Goal: Communication & Community: Participate in discussion

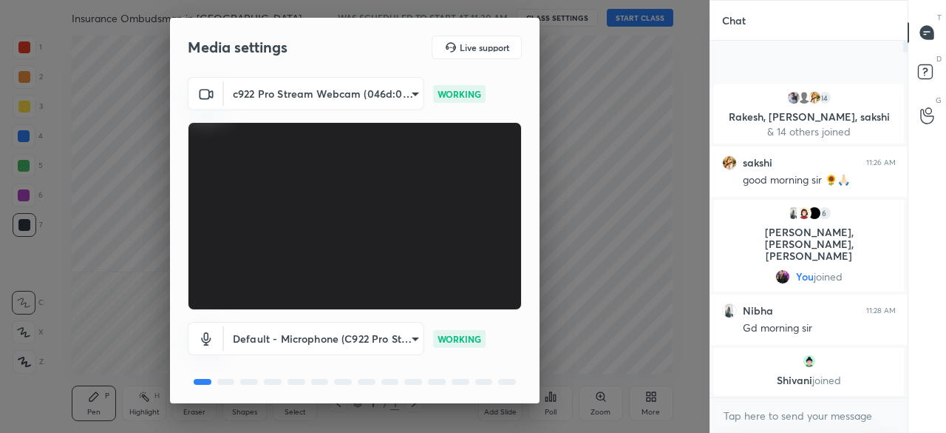
scroll to position [52, 0]
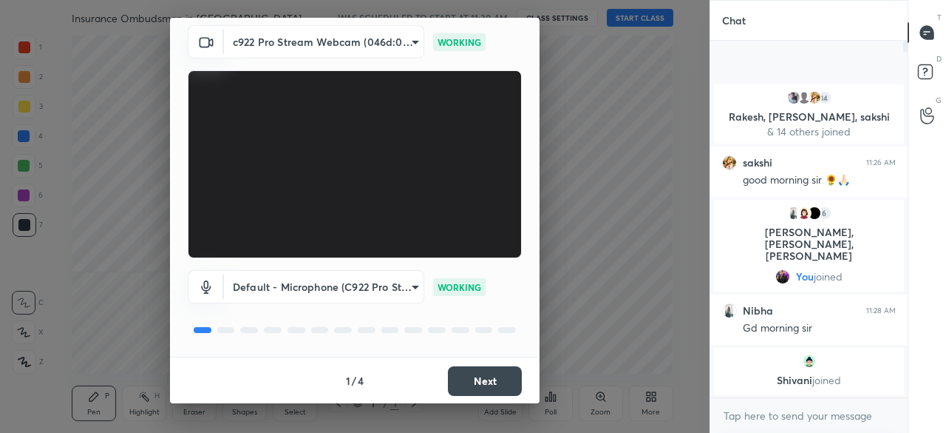
click at [469, 384] on button "Next" at bounding box center [485, 381] width 74 height 30
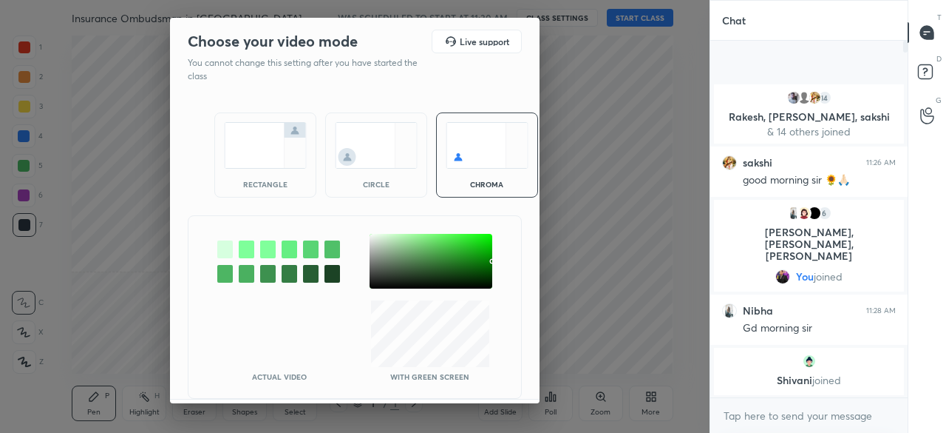
click at [228, 141] on img at bounding box center [265, 145] width 83 height 47
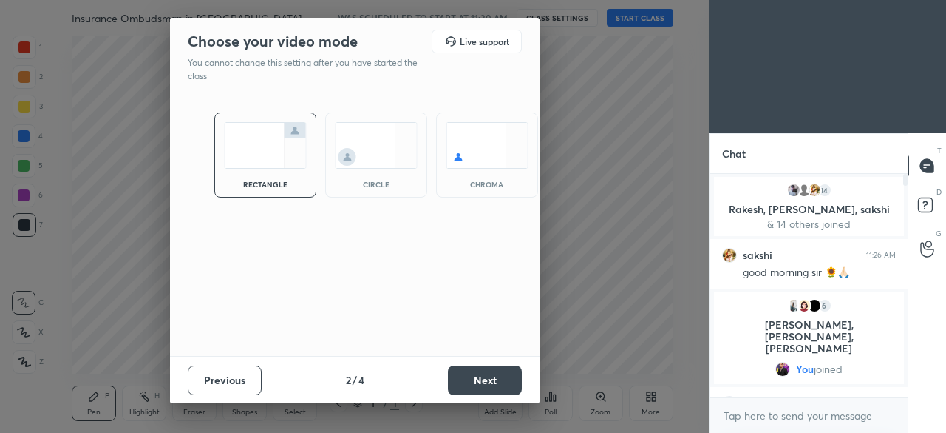
scroll to position [96, 193]
click at [503, 370] on button "Next" at bounding box center [485, 380] width 74 height 30
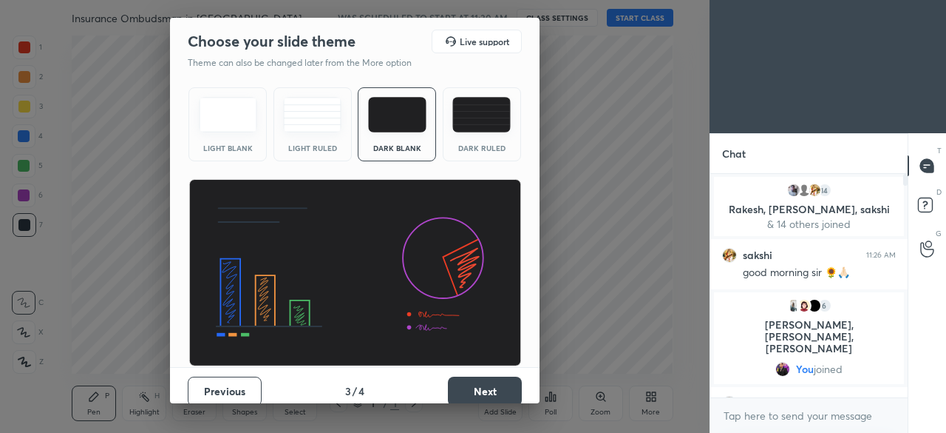
click at [479, 384] on button "Next" at bounding box center [485, 391] width 74 height 30
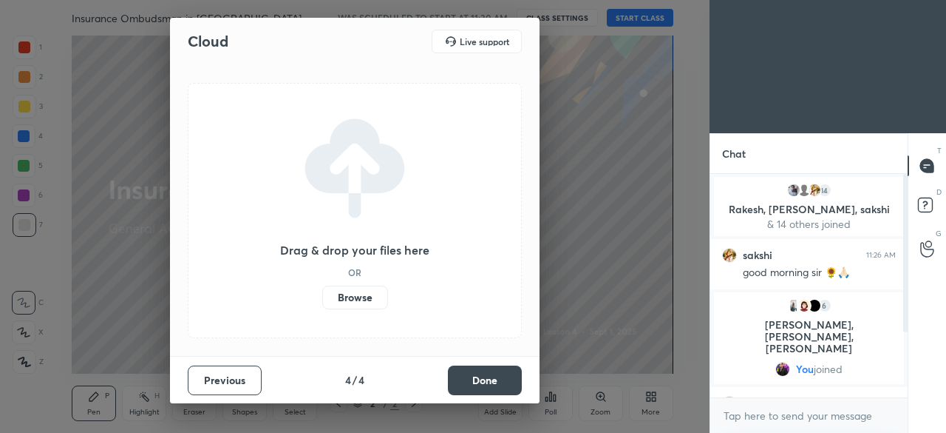
click at [361, 288] on label "Browse" at bounding box center [355, 297] width 66 height 24
click at [322, 288] on input "Browse" at bounding box center [322, 297] width 0 height 24
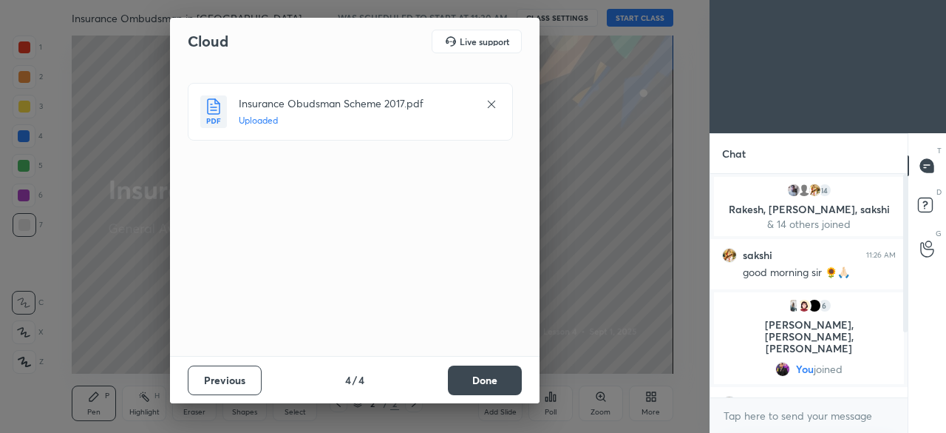
click at [506, 374] on button "Done" at bounding box center [485, 380] width 74 height 30
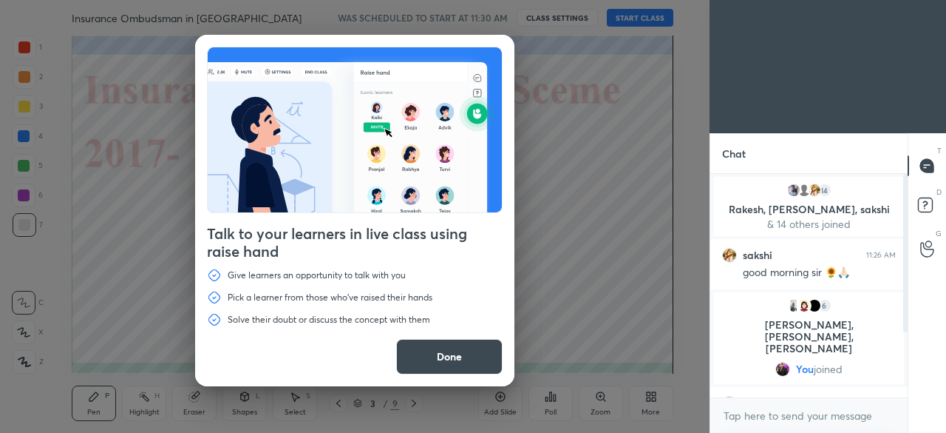
click at [473, 362] on button "Done" at bounding box center [449, 356] width 106 height 35
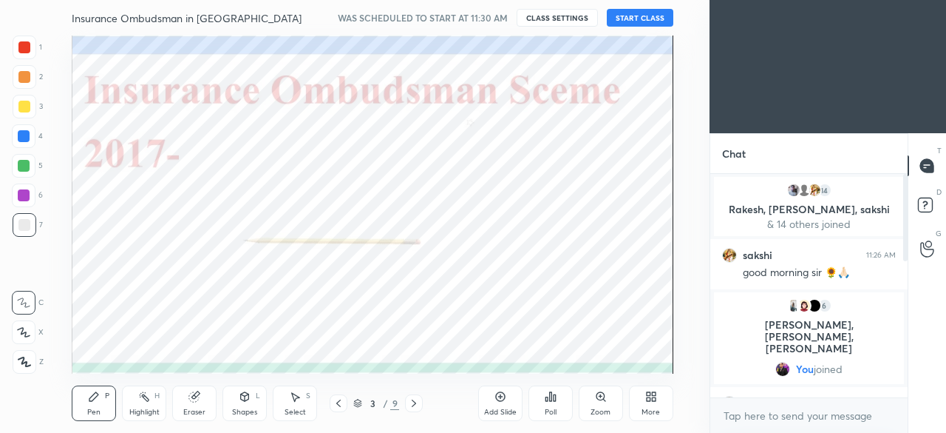
click at [651, 20] on button "START CLASS" at bounding box center [640, 18] width 67 height 18
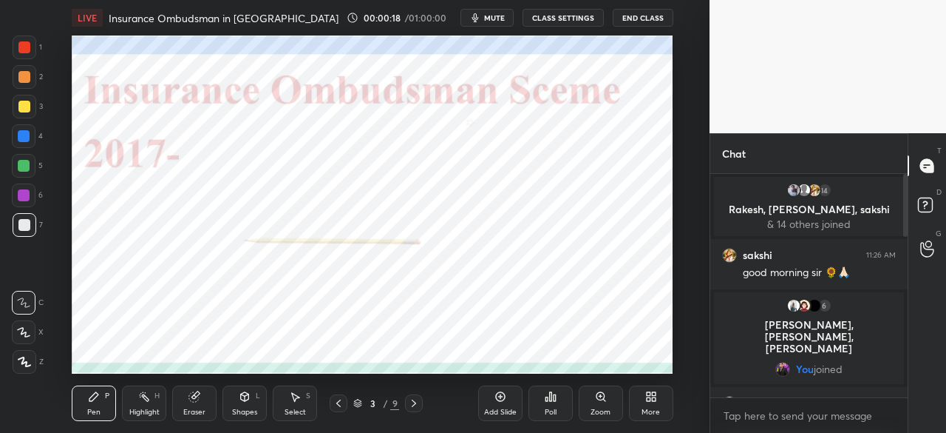
scroll to position [618, 0]
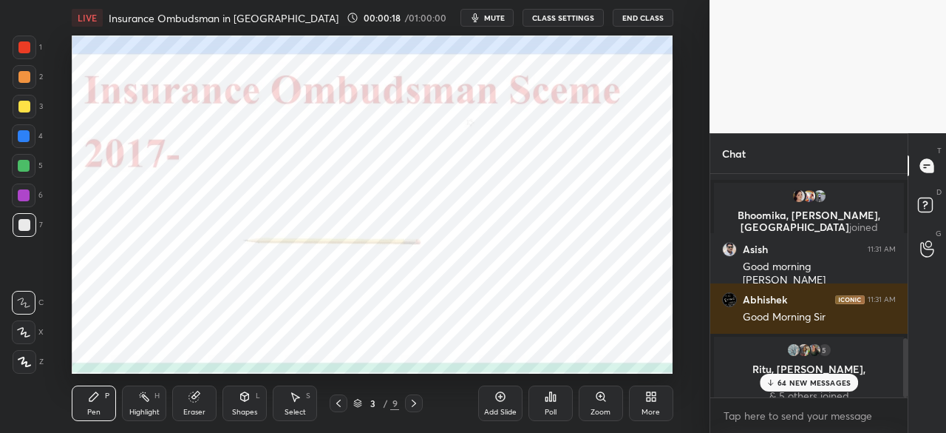
drag, startPoint x: 906, startPoint y: 215, endPoint x: 912, endPoint y: 354, distance: 139.1
click at [912, 354] on div "Chat 15 [PERSON_NAME], [PERSON_NAME], [PERSON_NAME] & 15 others joined Siddhart…" at bounding box center [828, 282] width 237 height 299
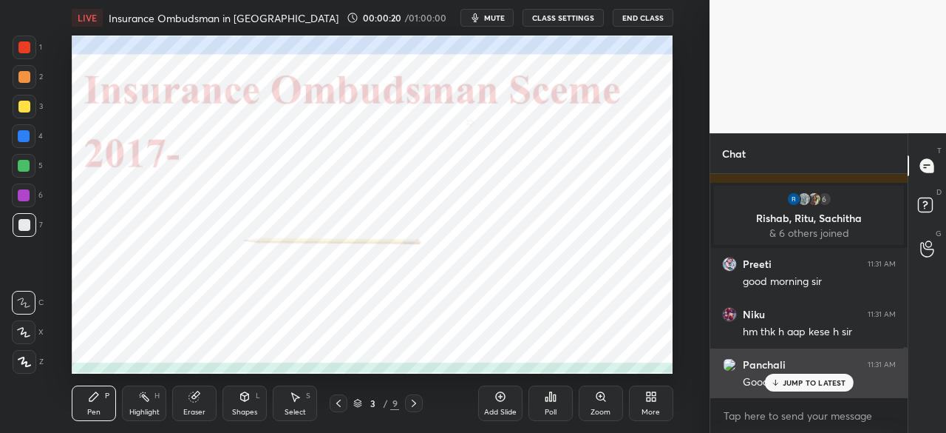
click at [785, 379] on p "JUMP TO LATEST" at bounding box center [815, 382] width 64 height 9
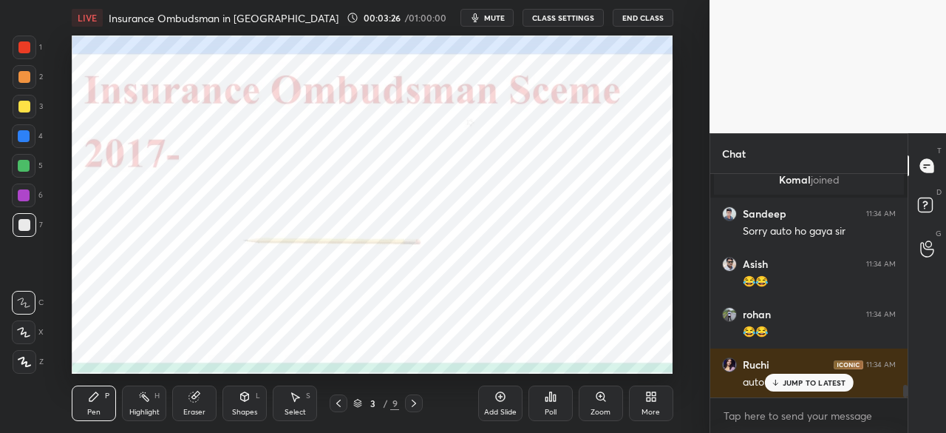
scroll to position [0, 0]
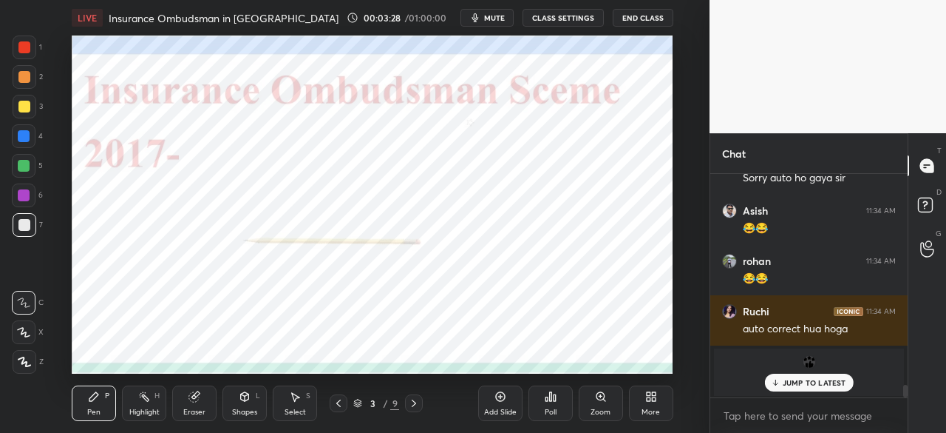
click at [21, 132] on div at bounding box center [24, 136] width 12 height 12
click at [27, 361] on icon at bounding box center [24, 361] width 13 height 10
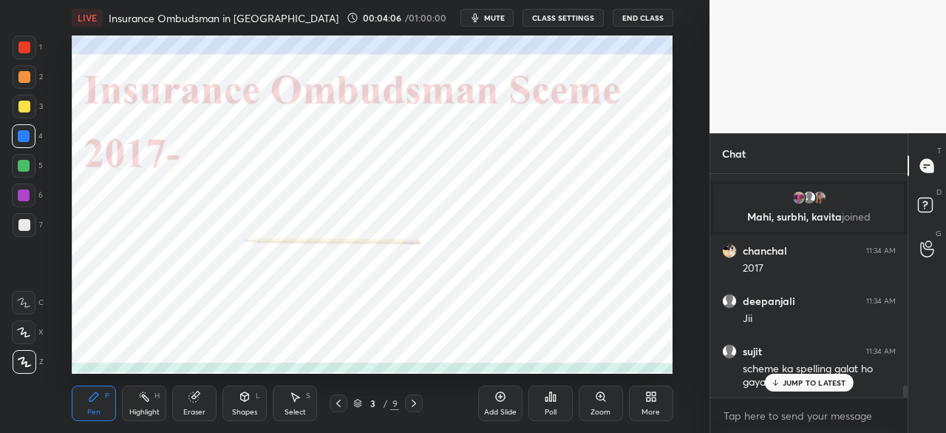
scroll to position [4074, 0]
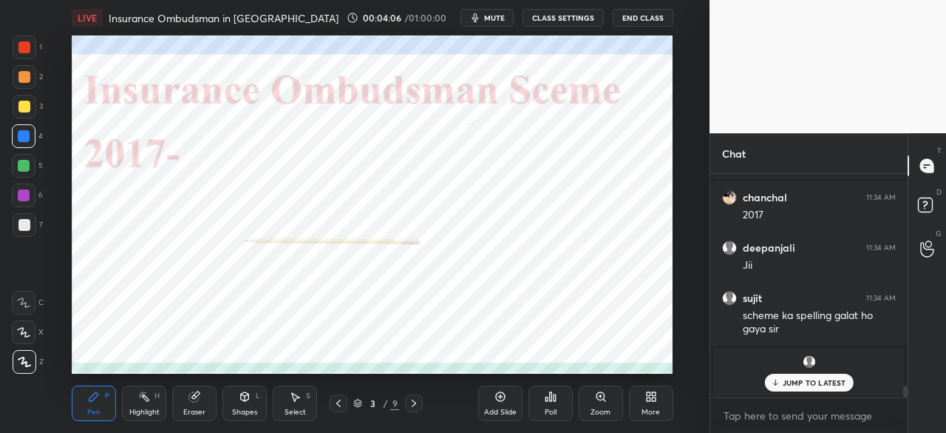
click at [793, 382] on p "JUMP TO LATEST" at bounding box center [815, 382] width 64 height 9
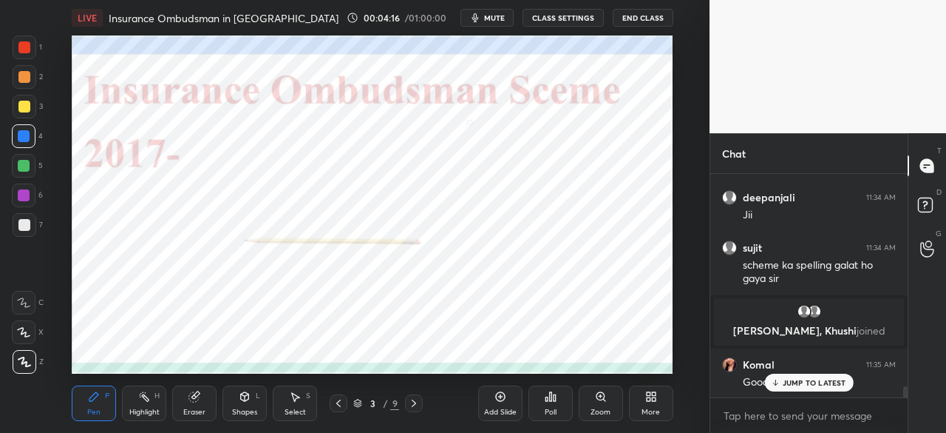
scroll to position [4177, 0]
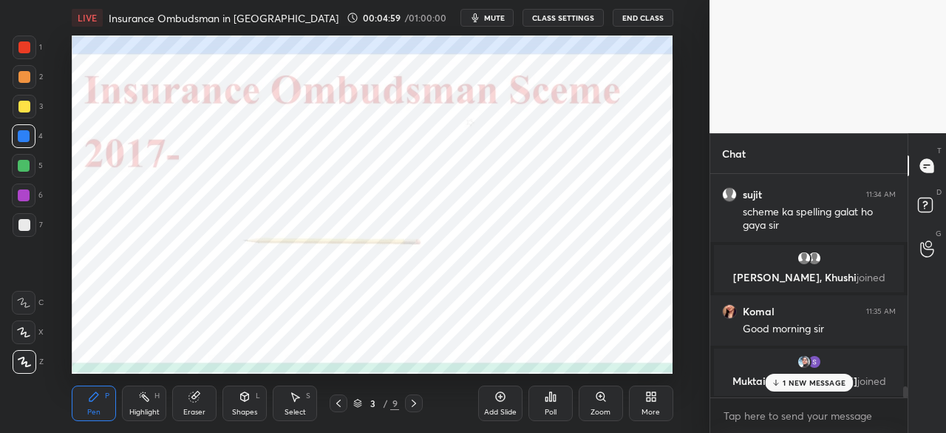
click at [499, 405] on div "Add Slide" at bounding box center [500, 402] width 44 height 35
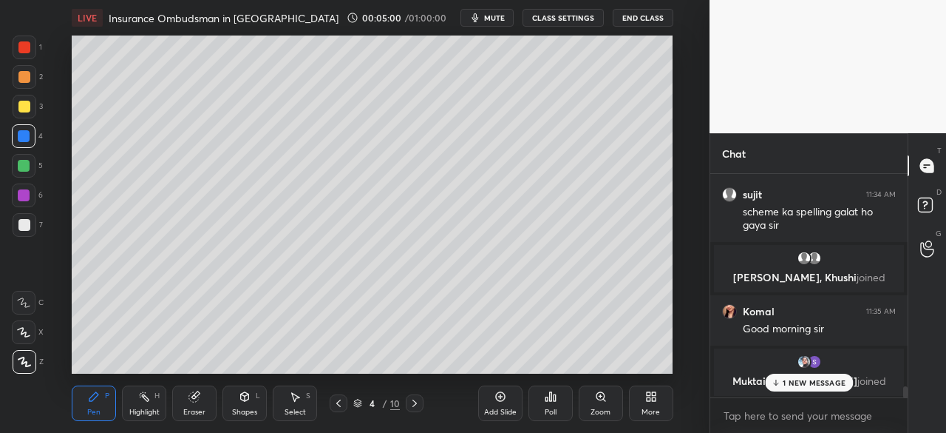
click at [24, 109] on div at bounding box center [24, 107] width 12 height 12
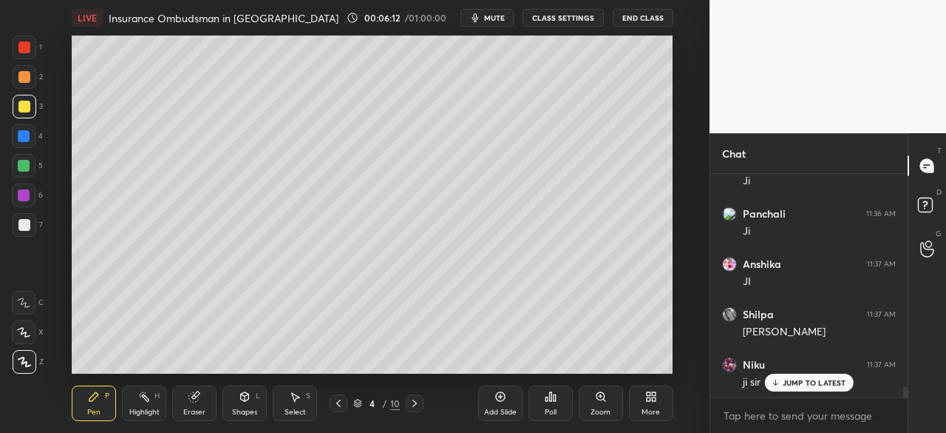
scroll to position [4739, 0]
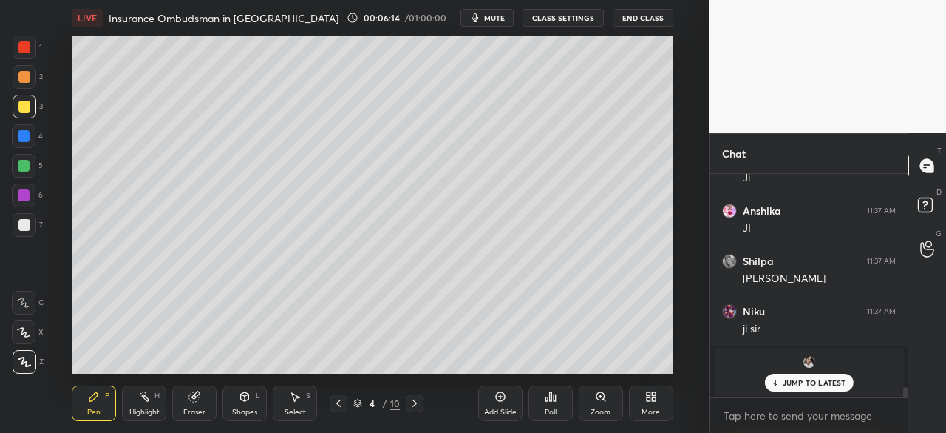
click at [499, 403] on div "Add Slide" at bounding box center [500, 402] width 44 height 35
click at [25, 110] on div at bounding box center [24, 107] width 12 height 12
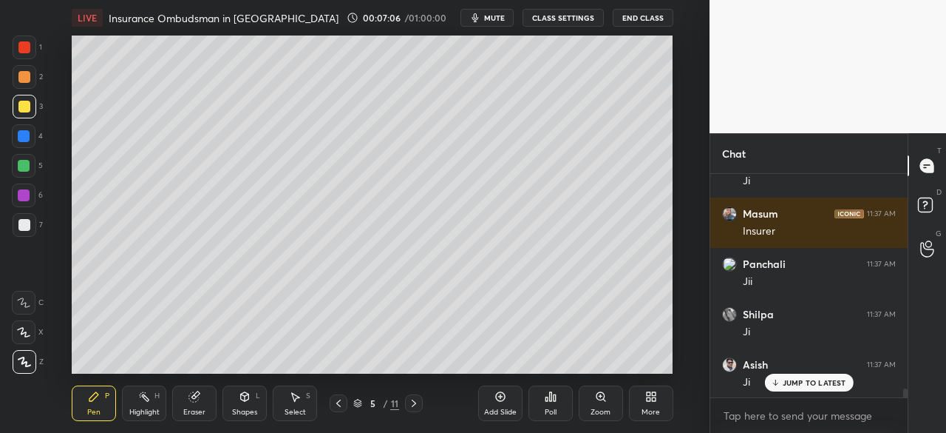
scroll to position [5496, 0]
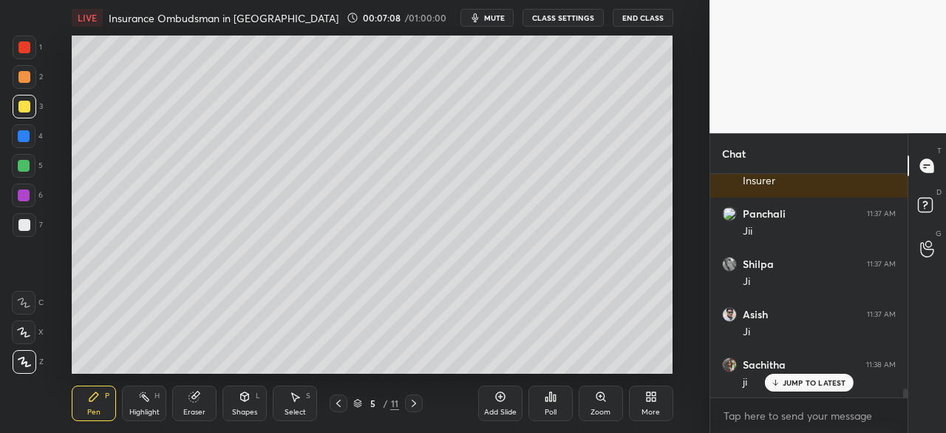
click at [500, 408] on div "Add Slide" at bounding box center [500, 411] width 33 height 7
click at [23, 105] on div at bounding box center [24, 107] width 12 height 12
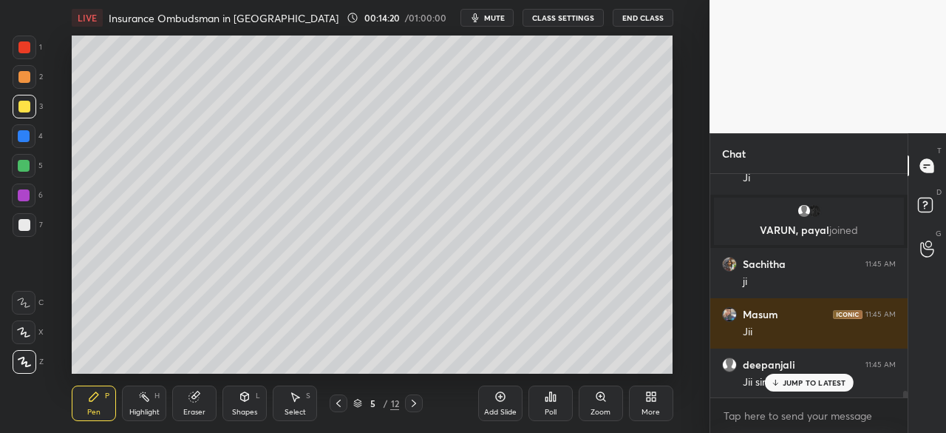
scroll to position [7645, 0]
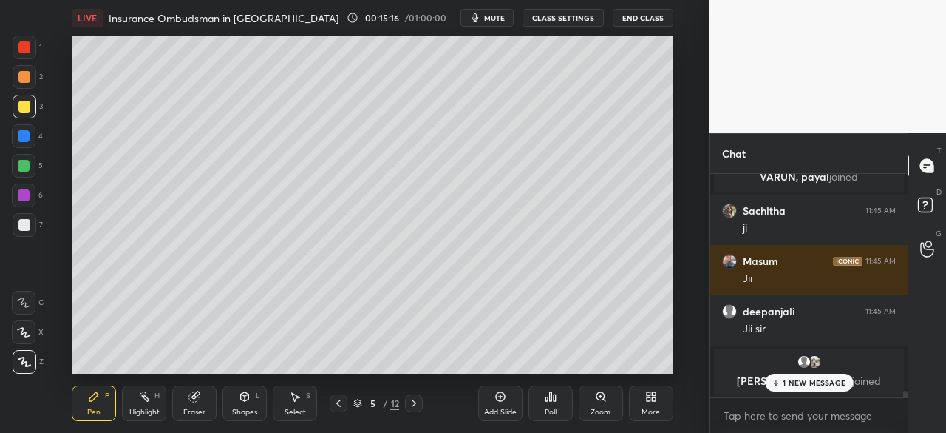
click at [18, 137] on div at bounding box center [24, 136] width 12 height 12
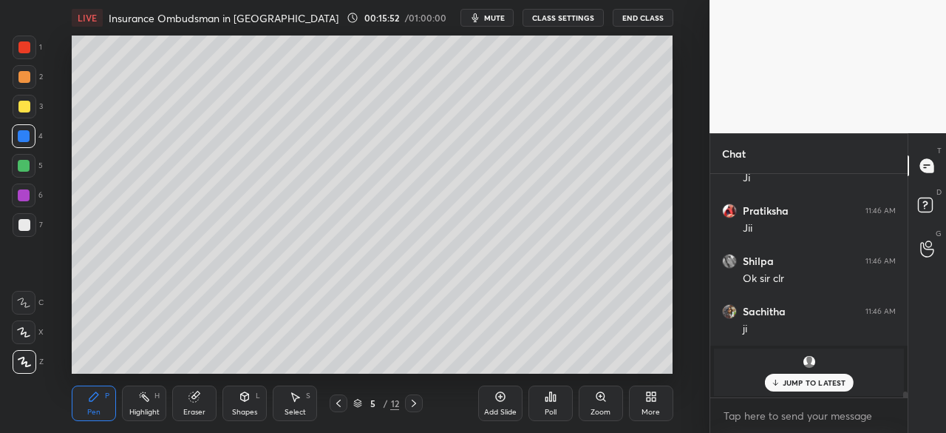
scroll to position [8026, 0]
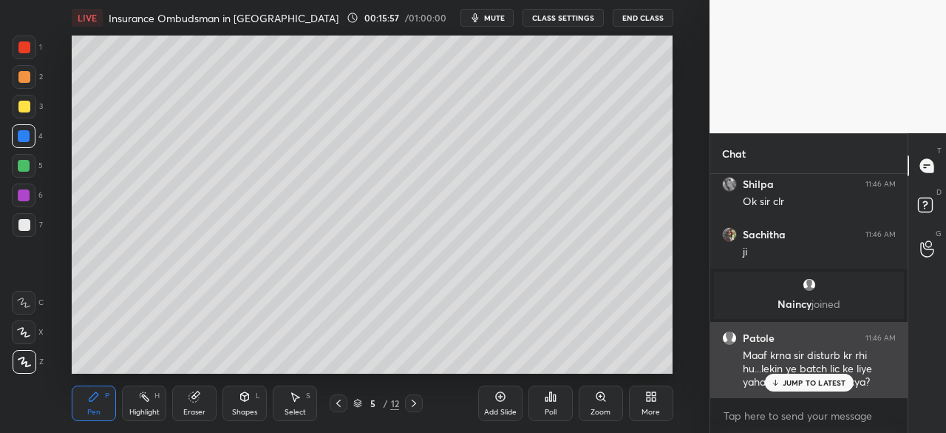
click at [795, 384] on p "JUMP TO LATEST" at bounding box center [815, 382] width 64 height 9
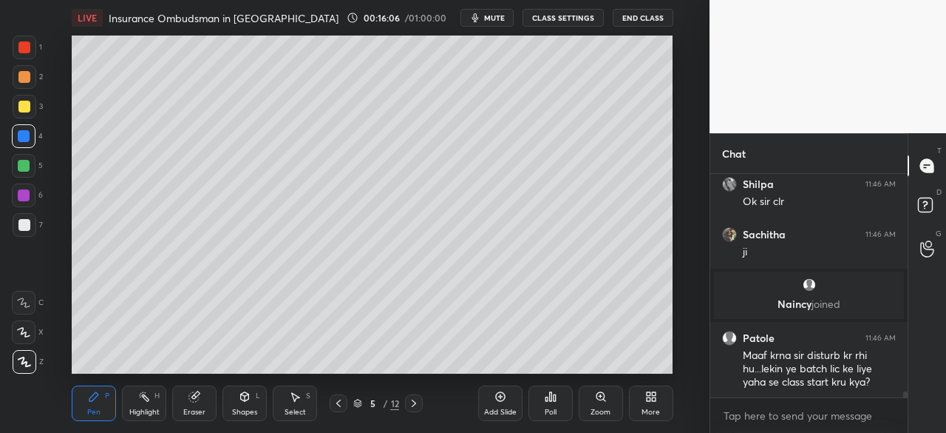
scroll to position [8080, 0]
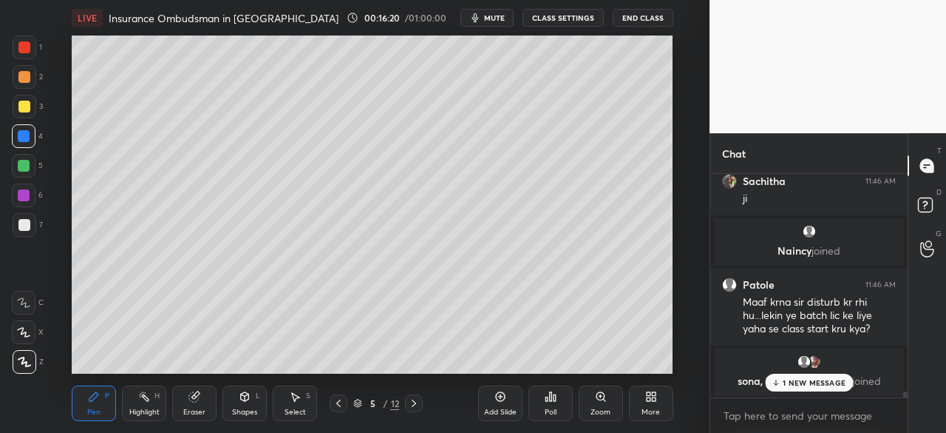
click at [415, 407] on icon at bounding box center [414, 403] width 12 height 12
click at [416, 406] on icon at bounding box center [414, 403] width 12 height 12
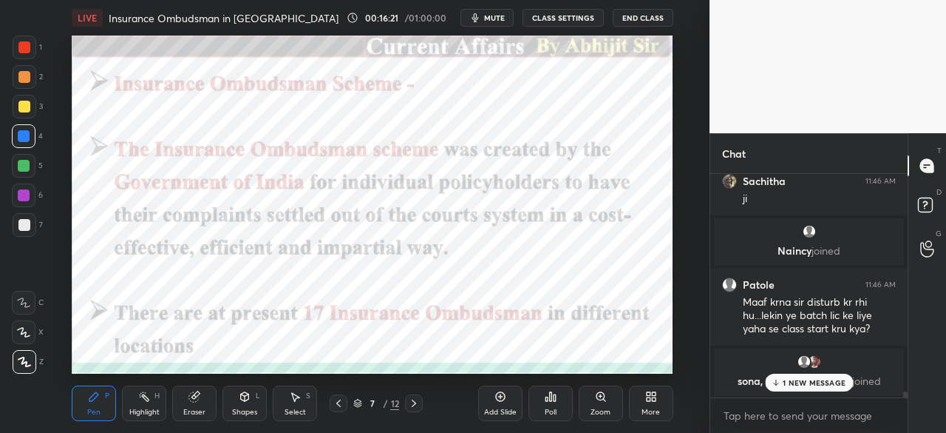
click at [417, 407] on icon at bounding box center [414, 403] width 12 height 12
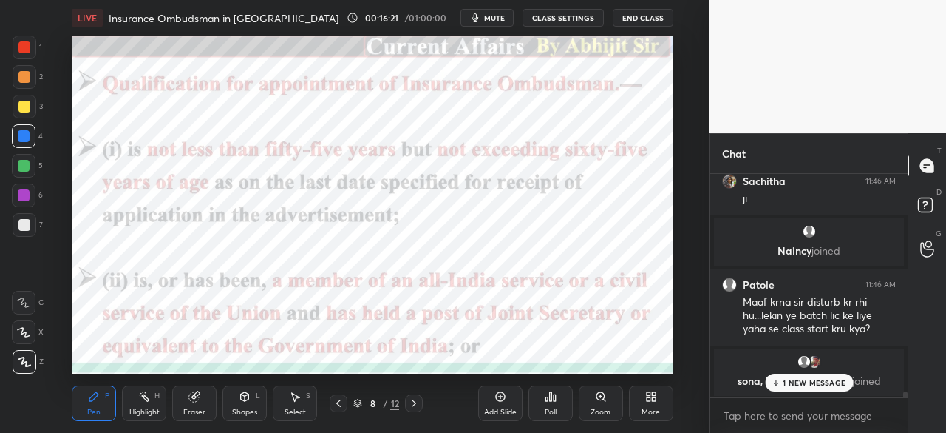
click at [416, 405] on icon at bounding box center [414, 403] width 12 height 12
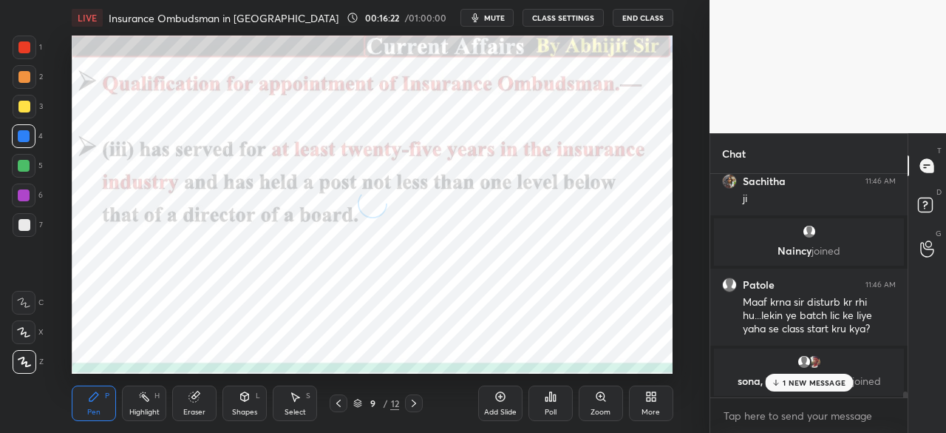
click at [416, 404] on icon at bounding box center [414, 403] width 12 height 12
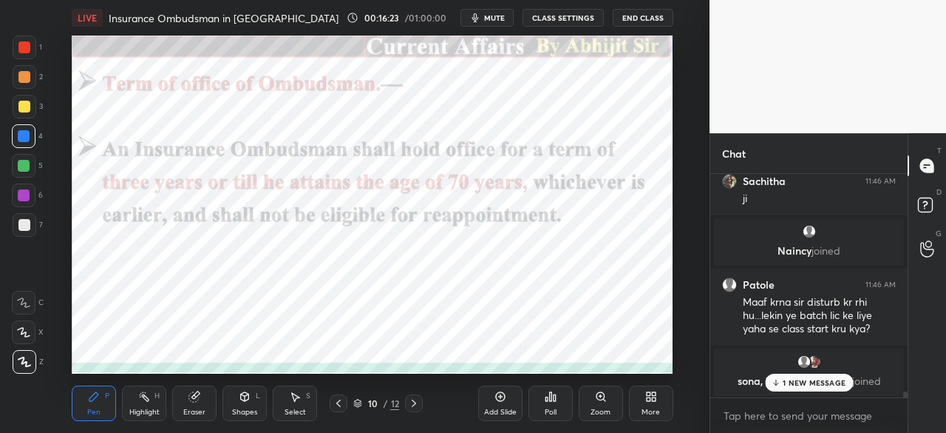
click at [413, 400] on icon at bounding box center [414, 403] width 12 height 12
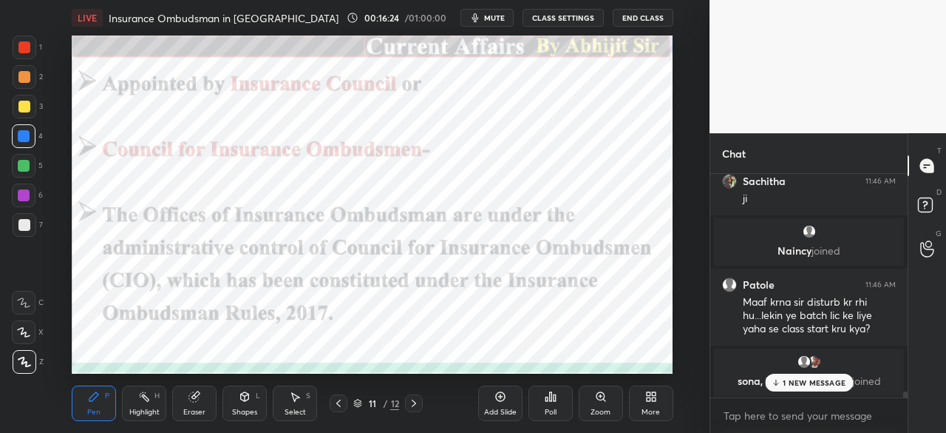
click at [412, 401] on icon at bounding box center [414, 403] width 12 height 12
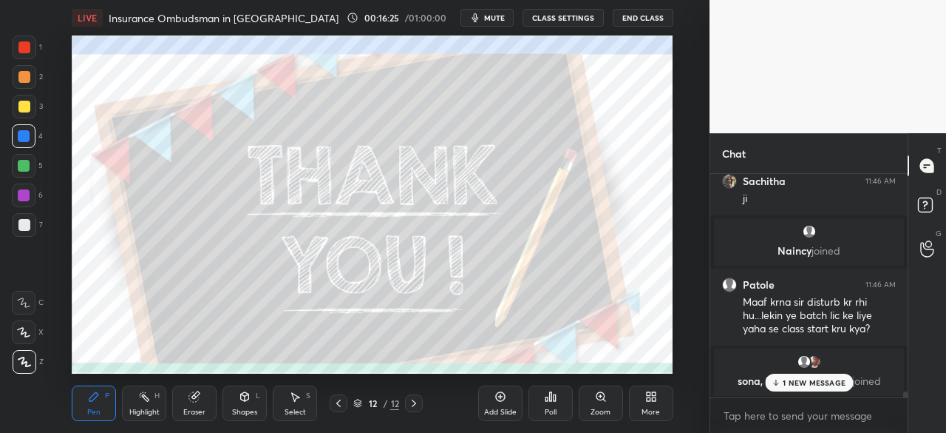
click at [339, 402] on icon at bounding box center [339, 403] width 12 height 12
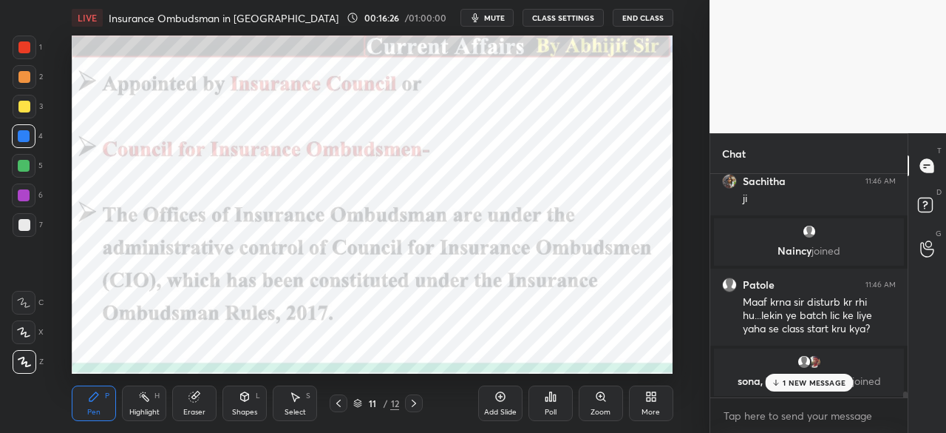
click at [25, 45] on div at bounding box center [24, 47] width 12 height 12
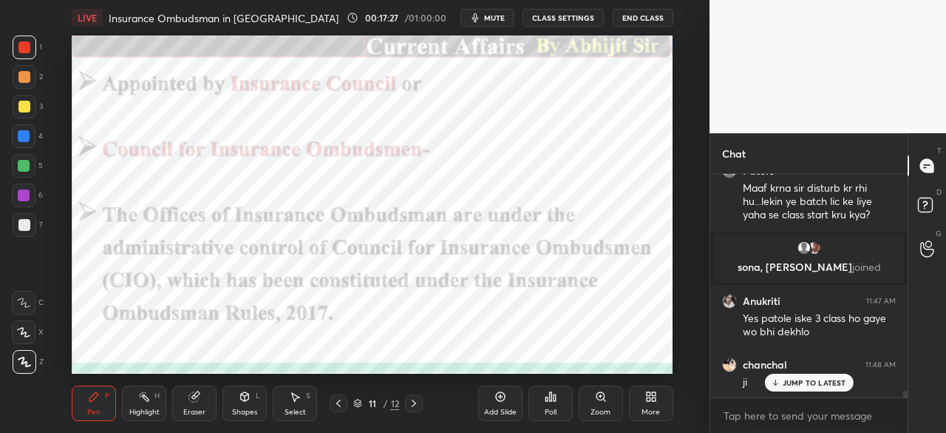
scroll to position [7447, 0]
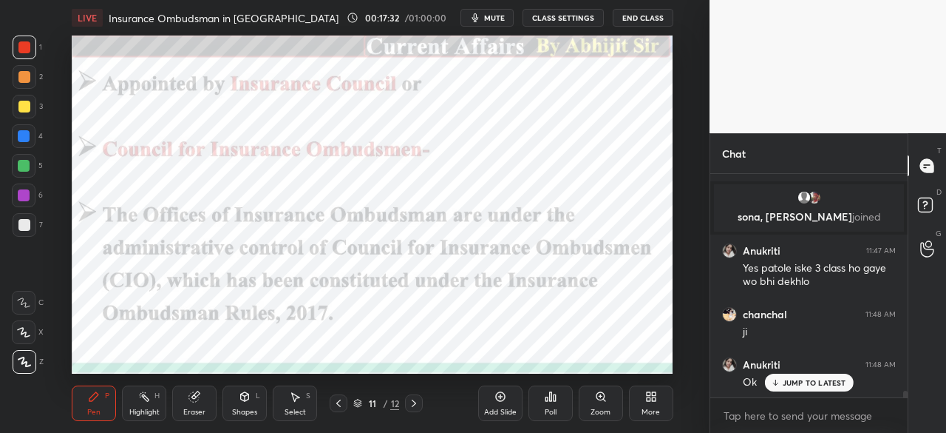
click at [335, 401] on icon at bounding box center [339, 403] width 12 height 12
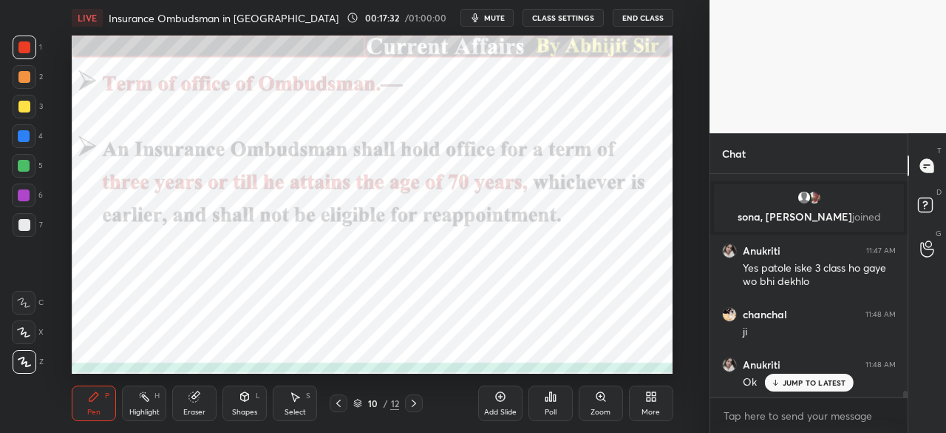
click at [345, 403] on div at bounding box center [339, 403] width 18 height 18
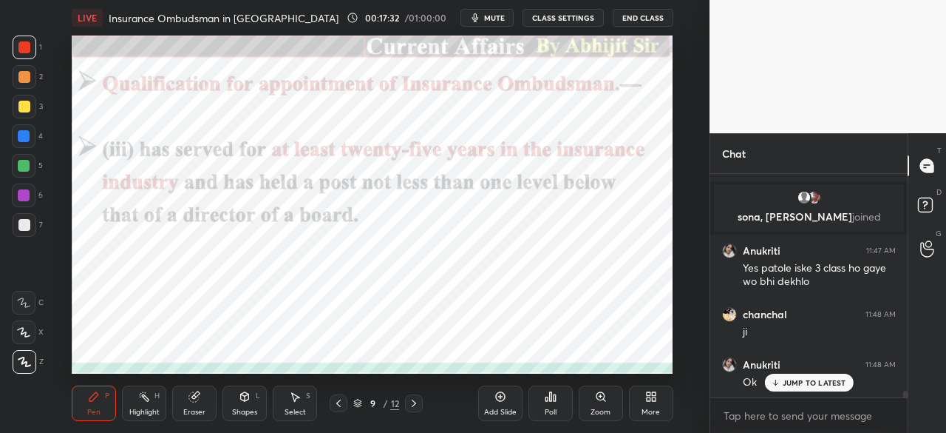
scroll to position [7497, 0]
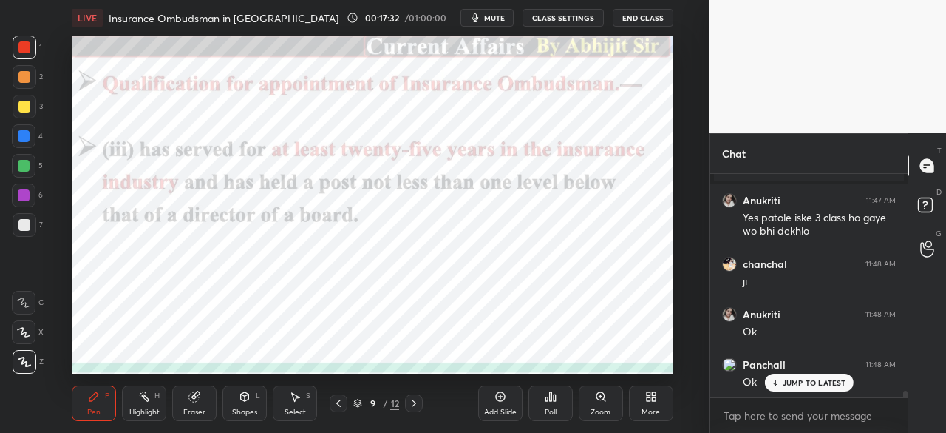
click at [340, 404] on icon at bounding box center [339, 403] width 12 height 12
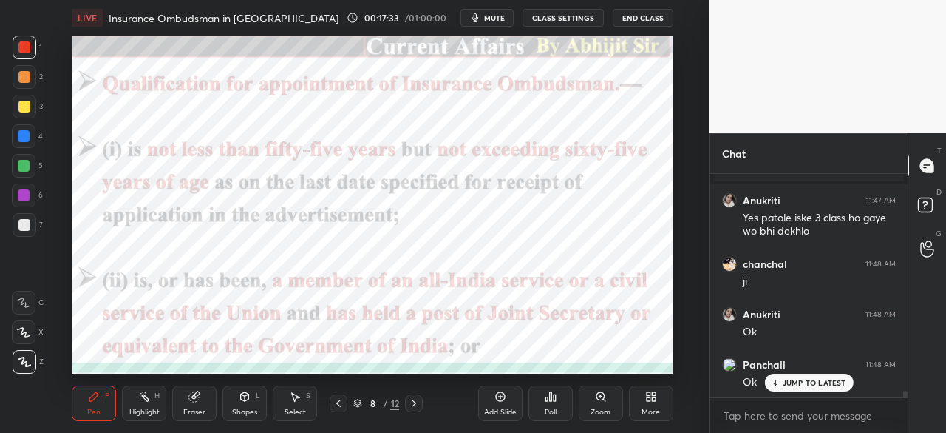
click at [339, 403] on icon at bounding box center [339, 403] width 12 height 12
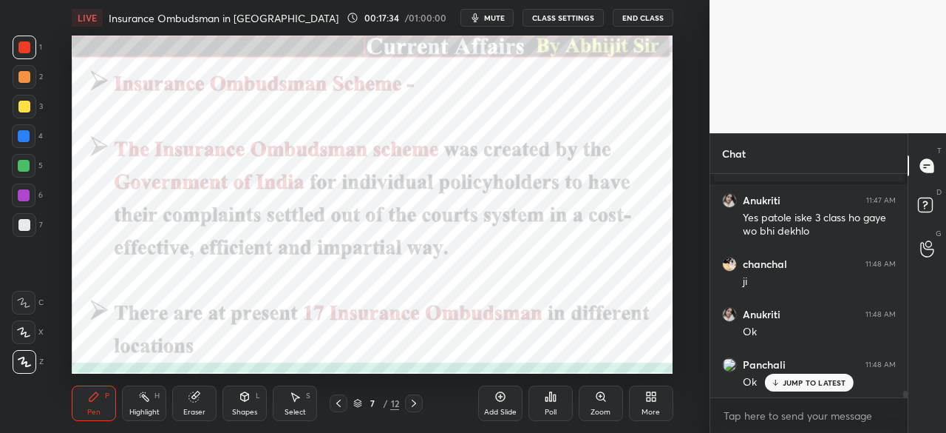
click at [337, 403] on icon at bounding box center [338, 402] width 4 height 7
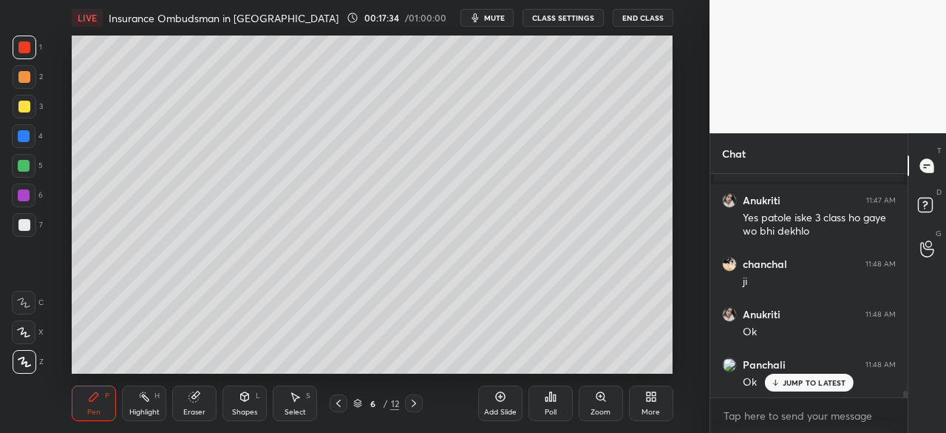
scroll to position [7547, 0]
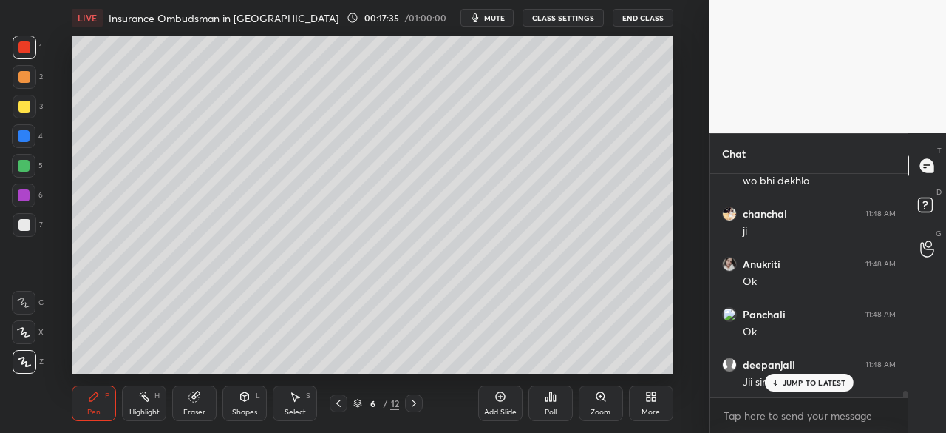
click at [339, 402] on icon at bounding box center [339, 403] width 12 height 12
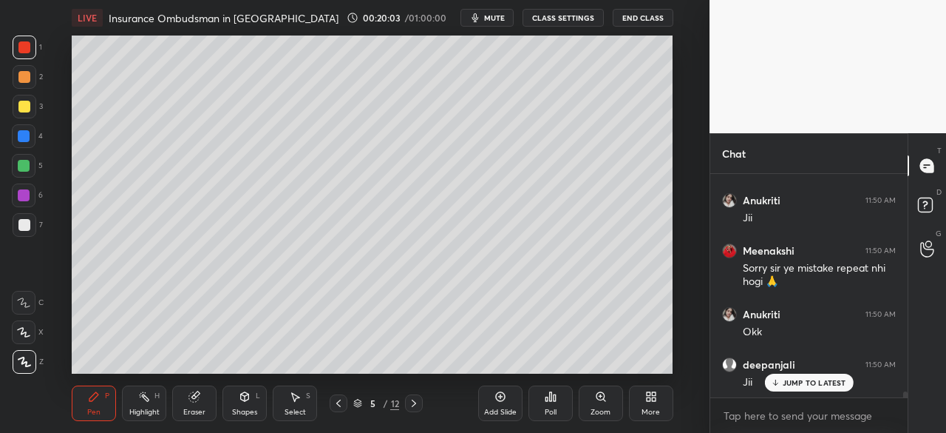
scroll to position [8537, 0]
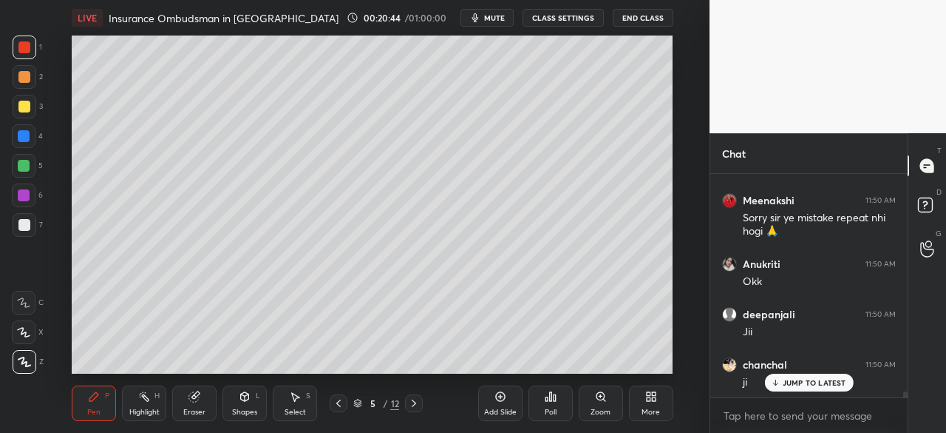
click at [413, 404] on icon at bounding box center [414, 403] width 12 height 12
click at [413, 407] on icon at bounding box center [414, 403] width 12 height 12
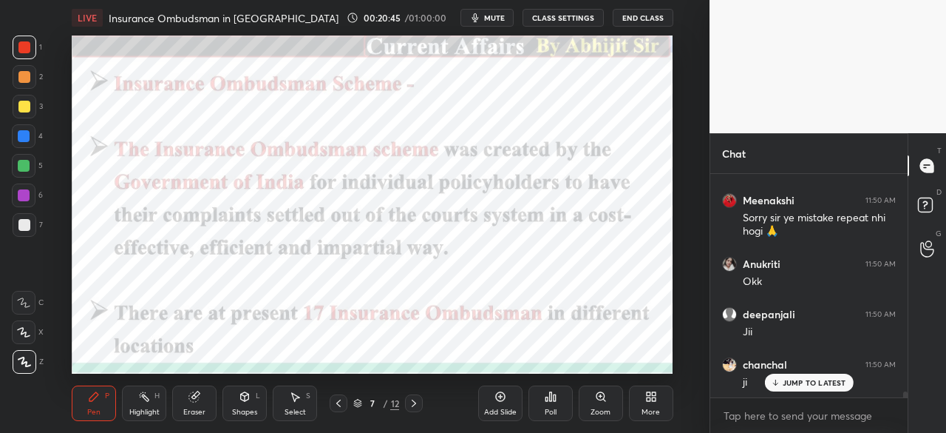
click at [414, 406] on icon at bounding box center [414, 403] width 12 height 12
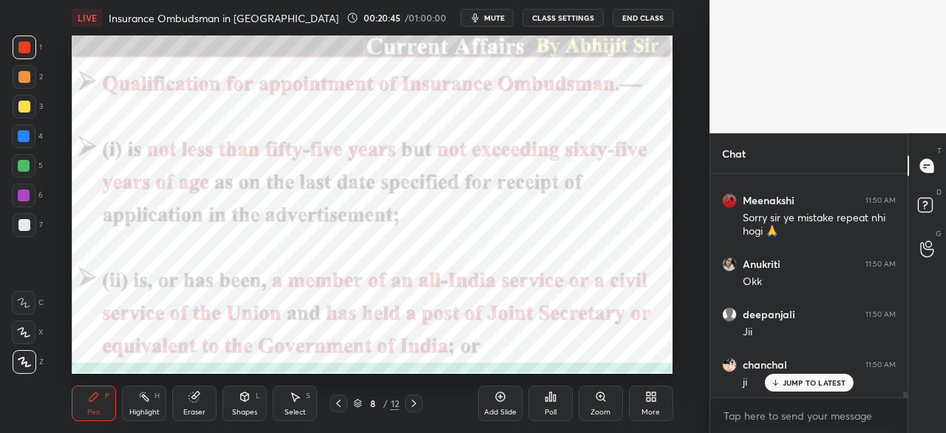
click at [415, 404] on icon at bounding box center [414, 403] width 12 height 12
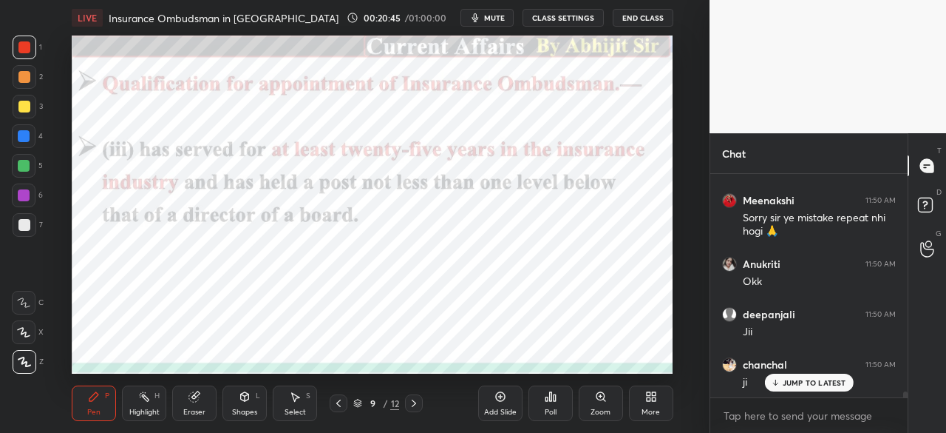
click at [416, 404] on icon at bounding box center [414, 403] width 12 height 12
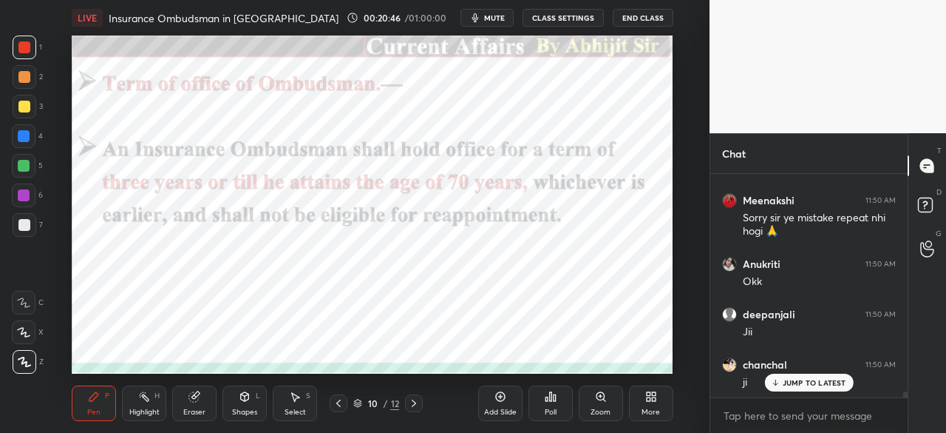
click at [416, 404] on icon at bounding box center [414, 403] width 12 height 12
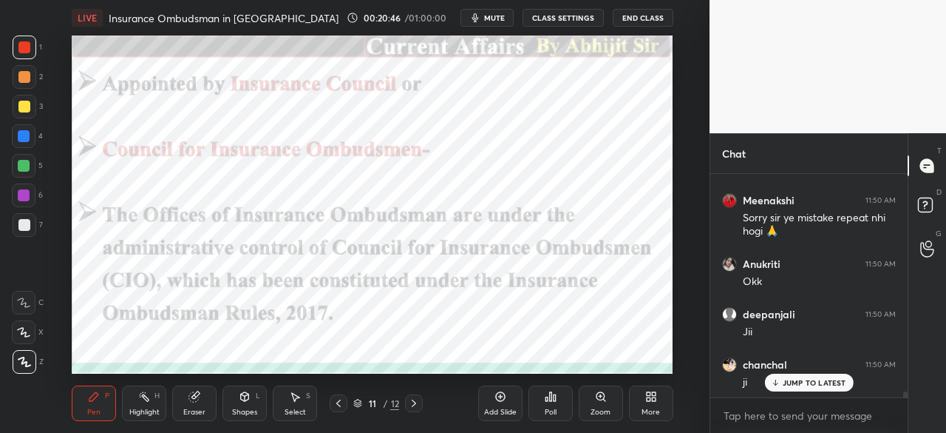
click at [416, 403] on icon at bounding box center [414, 403] width 12 height 12
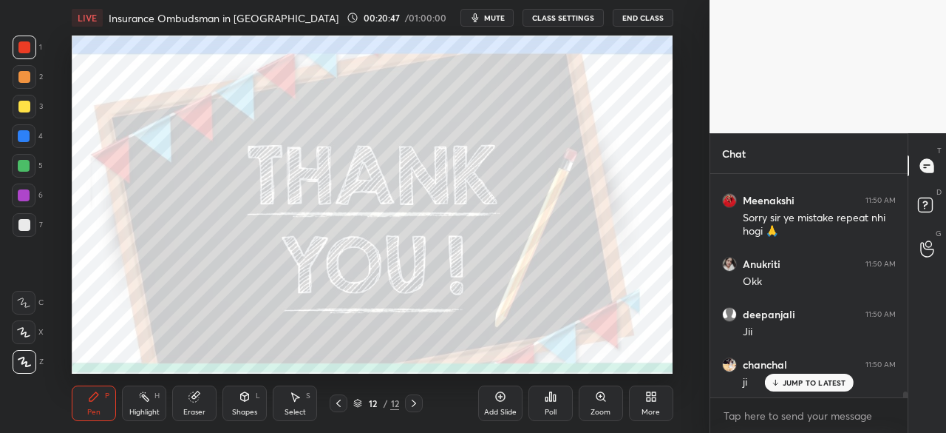
click at [339, 399] on icon at bounding box center [339, 403] width 12 height 12
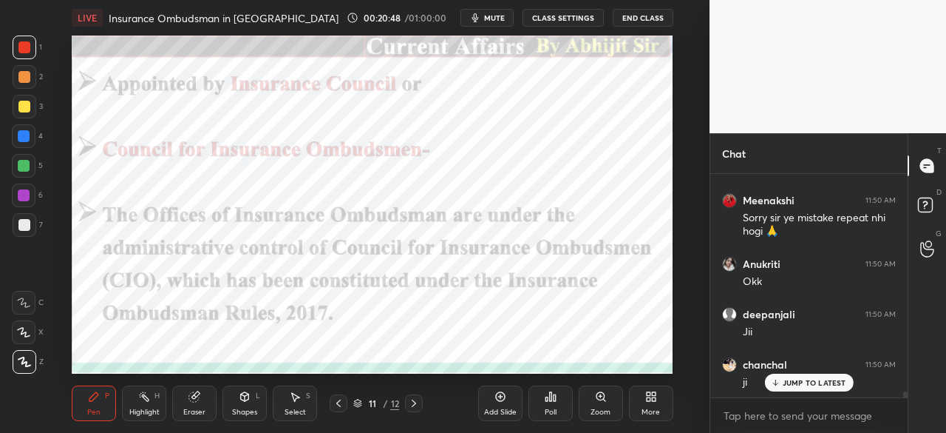
click at [24, 138] on div at bounding box center [24, 136] width 12 height 12
click at [336, 407] on icon at bounding box center [339, 403] width 12 height 12
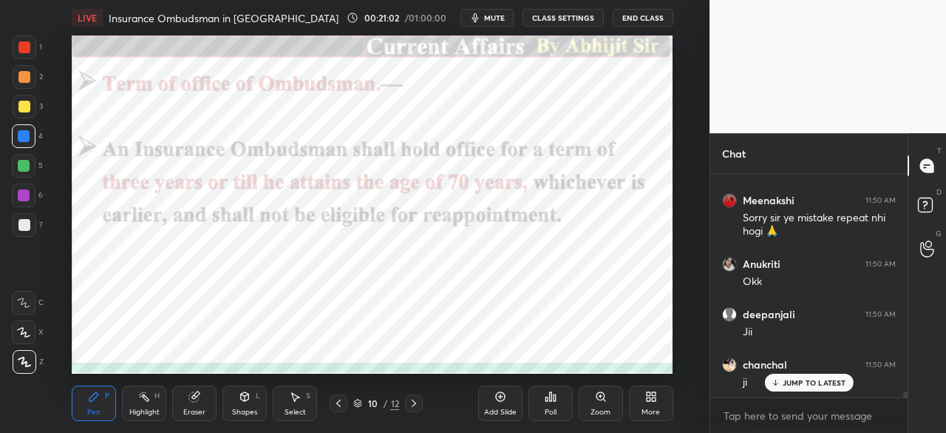
click at [337, 405] on icon at bounding box center [339, 403] width 12 height 12
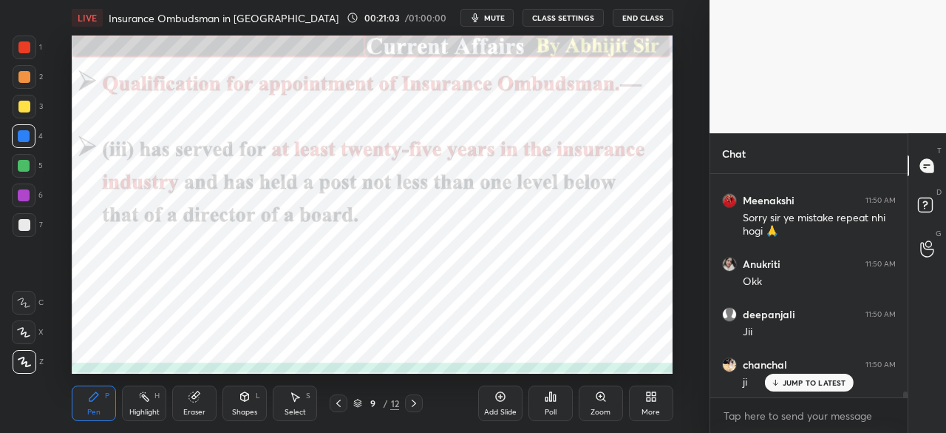
click at [338, 404] on icon at bounding box center [339, 403] width 12 height 12
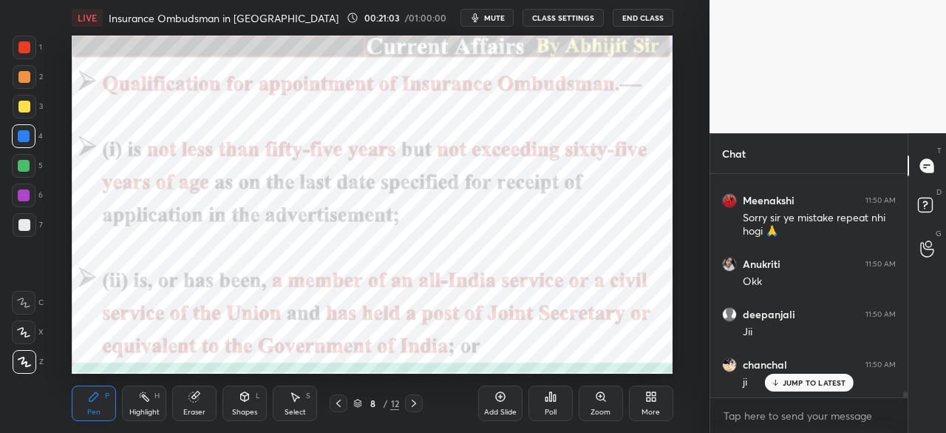
click at [339, 401] on icon at bounding box center [339, 403] width 12 height 12
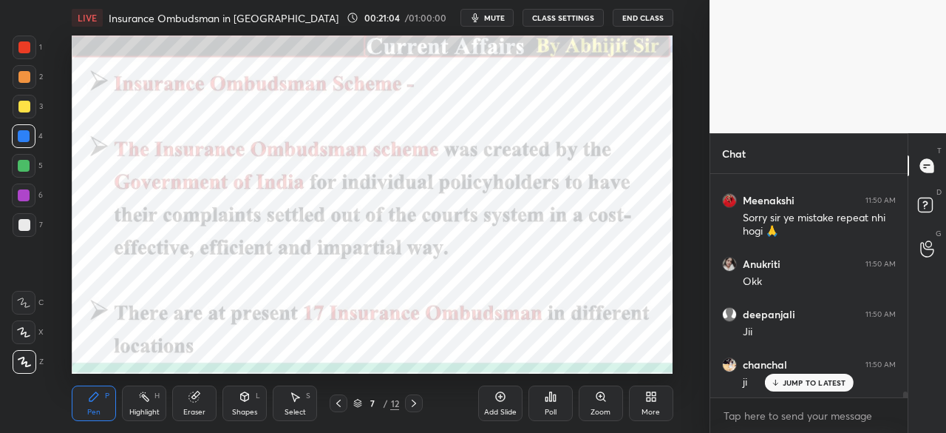
click at [340, 401] on icon at bounding box center [339, 403] width 12 height 12
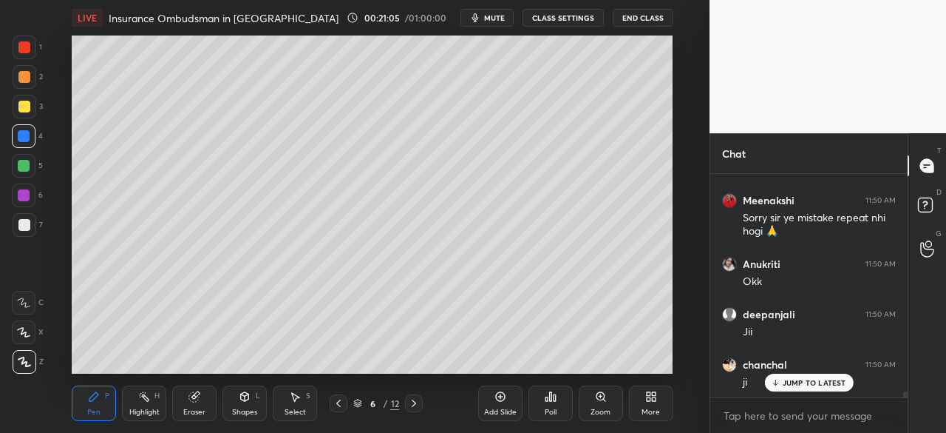
click at [337, 403] on icon at bounding box center [338, 402] width 4 height 7
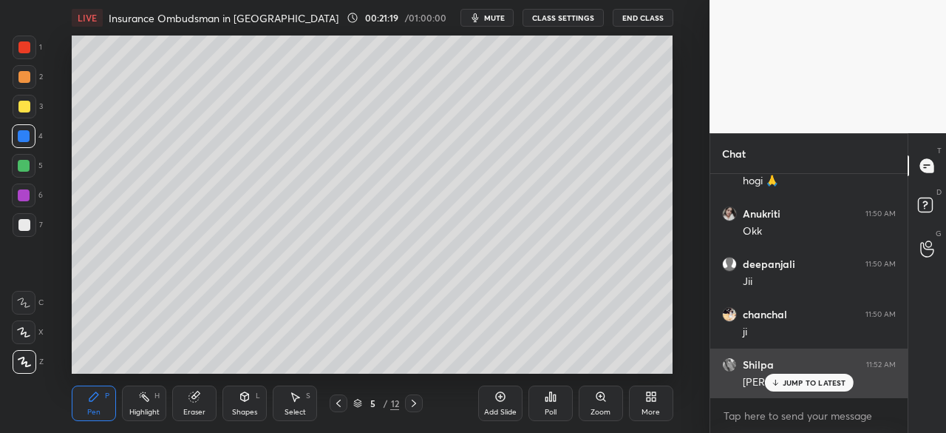
drag, startPoint x: 772, startPoint y: 382, endPoint x: 765, endPoint y: 379, distance: 7.6
click at [772, 383] on icon at bounding box center [775, 382] width 10 height 9
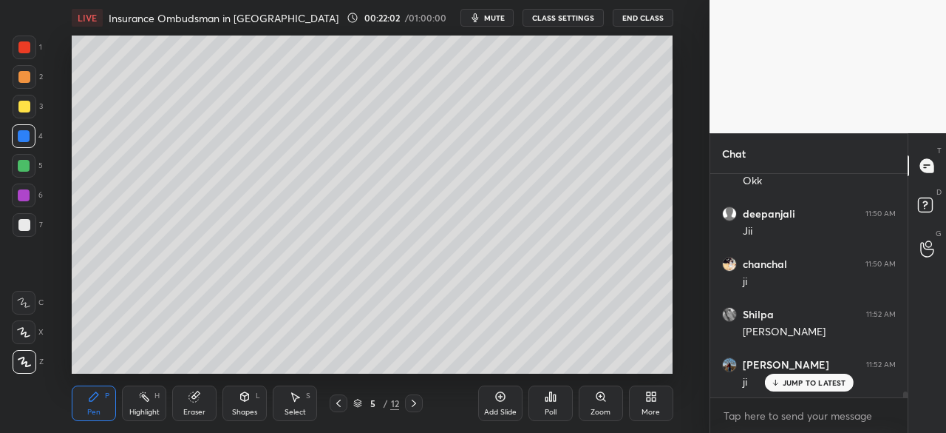
scroll to position [8687, 0]
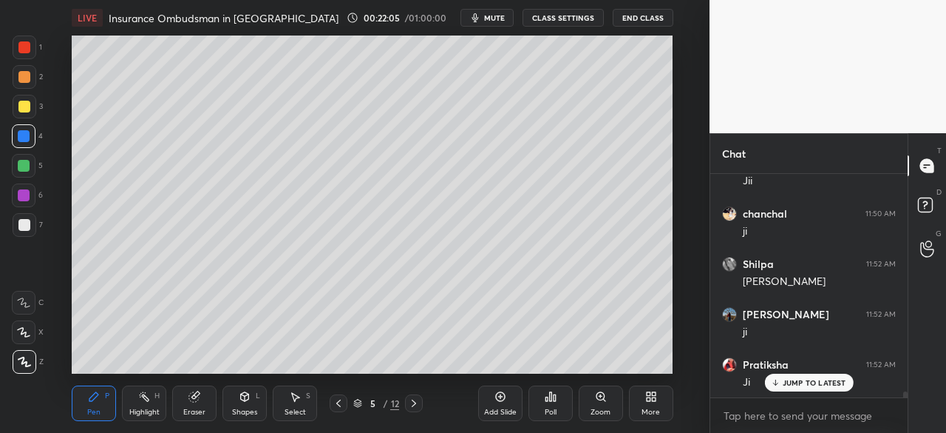
drag, startPoint x: 511, startPoint y: 366, endPoint x: 503, endPoint y: 365, distance: 8.3
click at [503, 365] on div "Add Slide Poll Zoom More" at bounding box center [575, 403] width 195 height 83
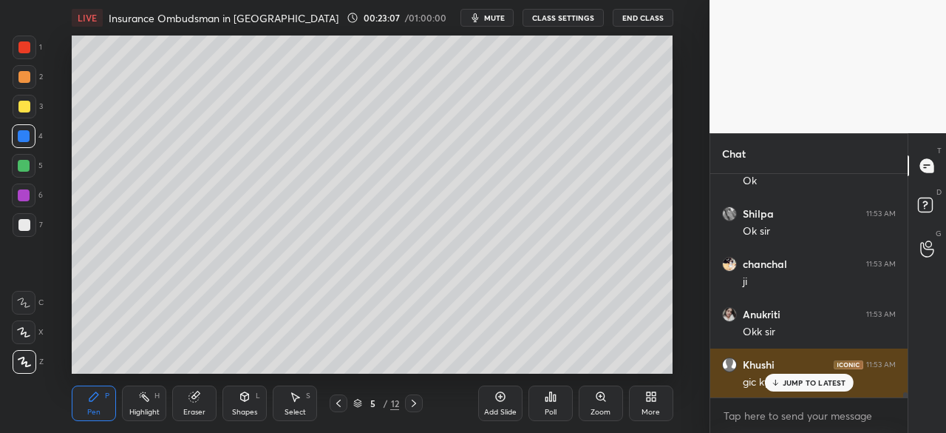
click at [789, 388] on div "JUMP TO LATEST" at bounding box center [808, 382] width 89 height 18
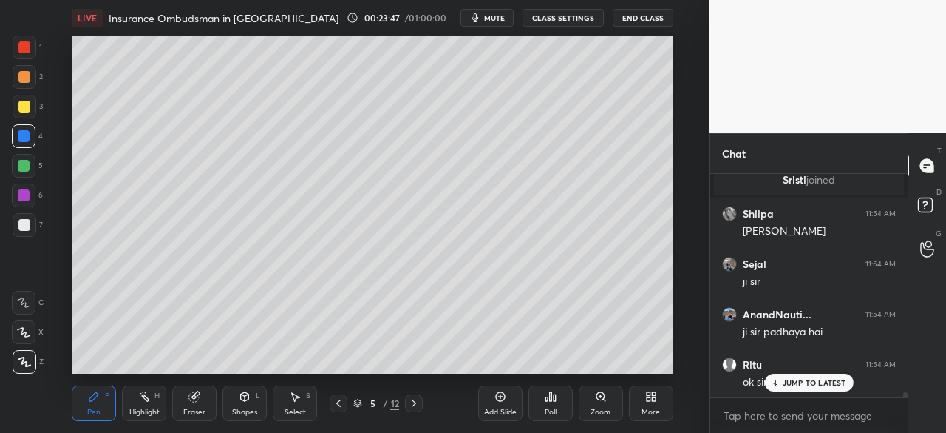
scroll to position [9998, 0]
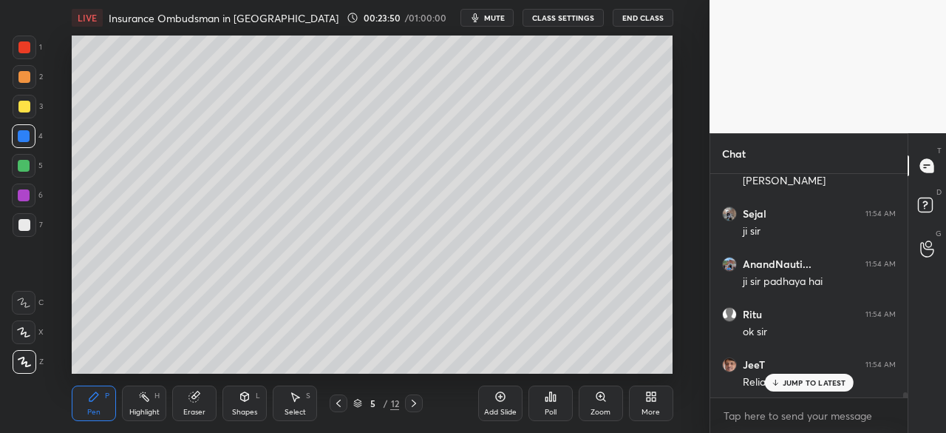
click at [787, 382] on p "JUMP TO LATEST" at bounding box center [815, 382] width 64 height 9
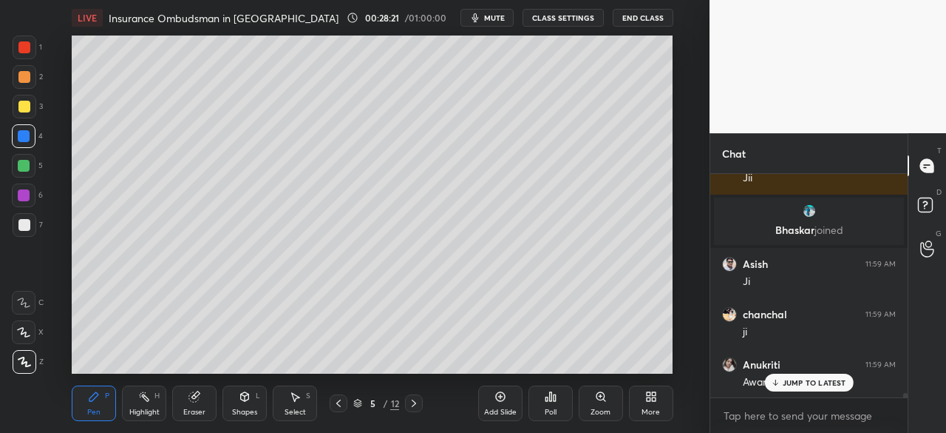
scroll to position [11331, 0]
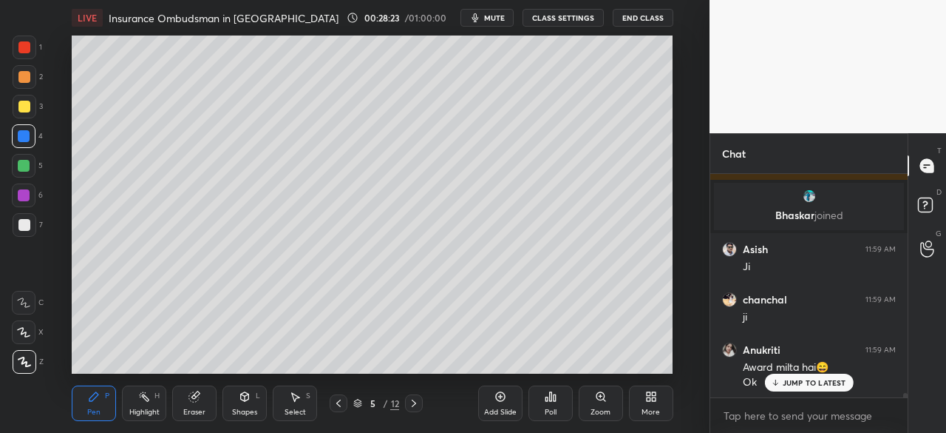
click at [25, 48] on div at bounding box center [24, 47] width 12 height 12
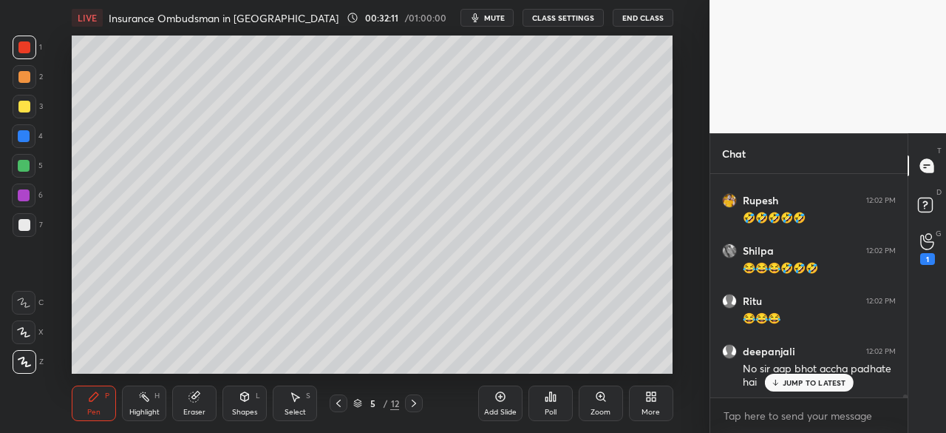
scroll to position [16495, 0]
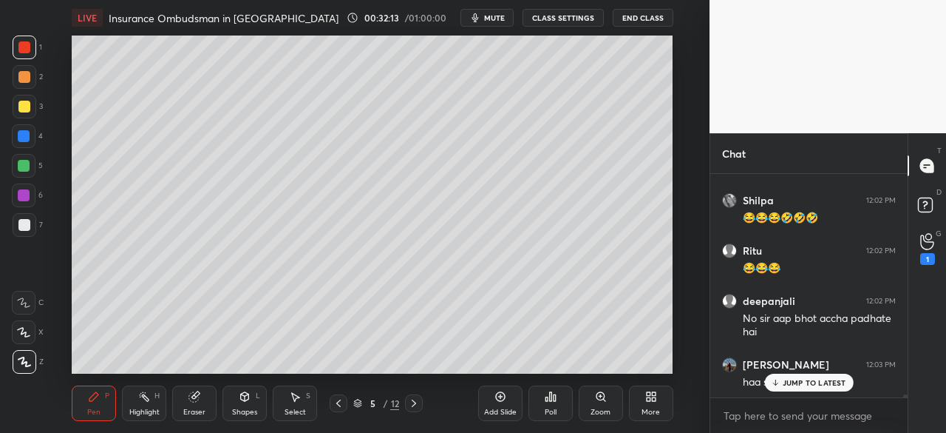
click at [24, 110] on div at bounding box center [24, 107] width 12 height 12
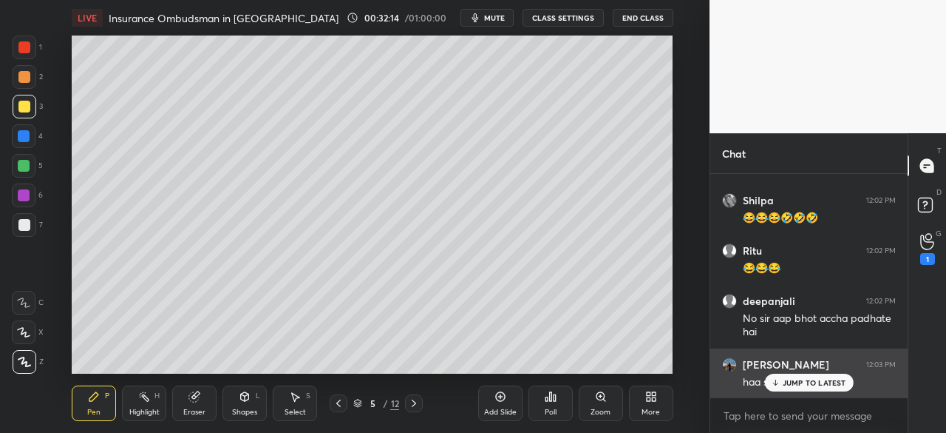
click at [797, 390] on div "JUMP TO LATEST" at bounding box center [808, 382] width 89 height 18
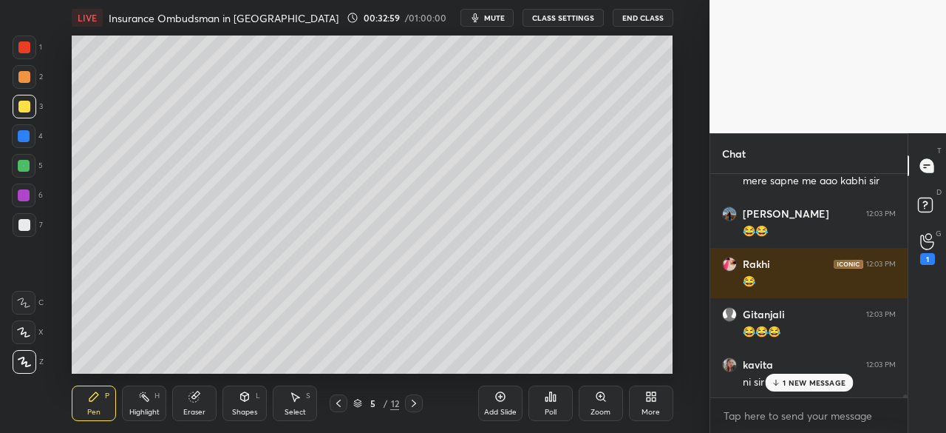
scroll to position [17691, 0]
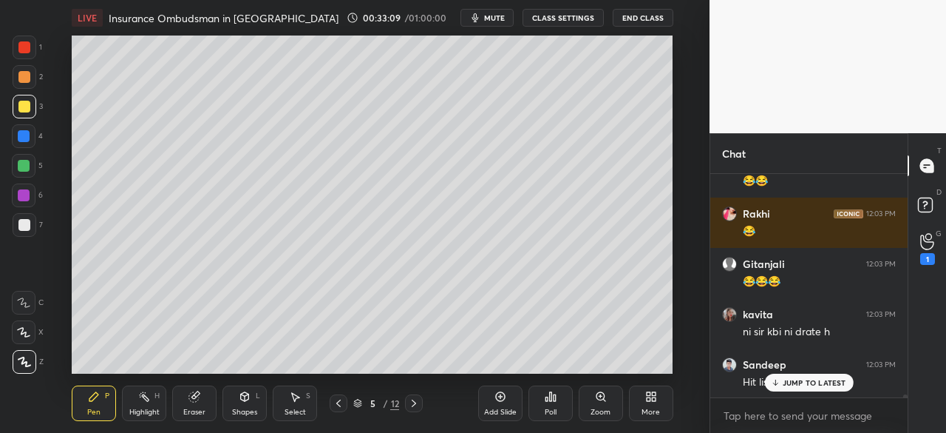
click at [489, 362] on div "LIVE Insurance Ombudsman in [GEOGRAPHIC_DATA] 00:33:09 / 01:00:00 mute CLASS SE…" at bounding box center [372, 216] width 651 height 433
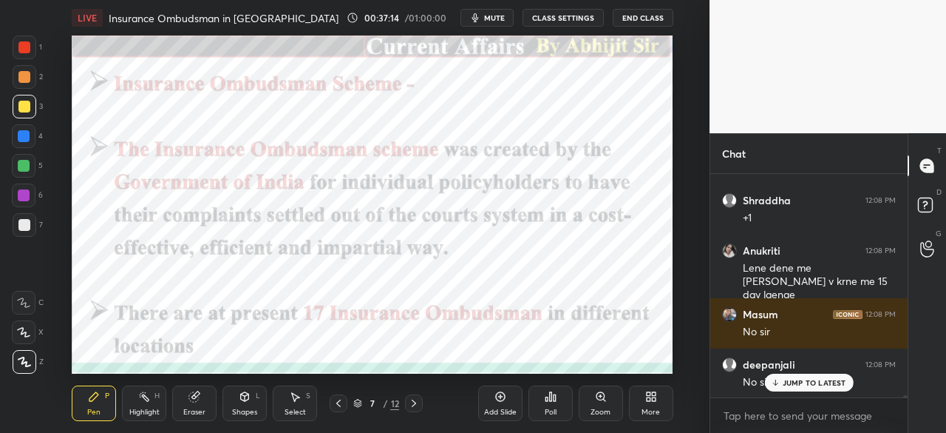
scroll to position [21144, 0]
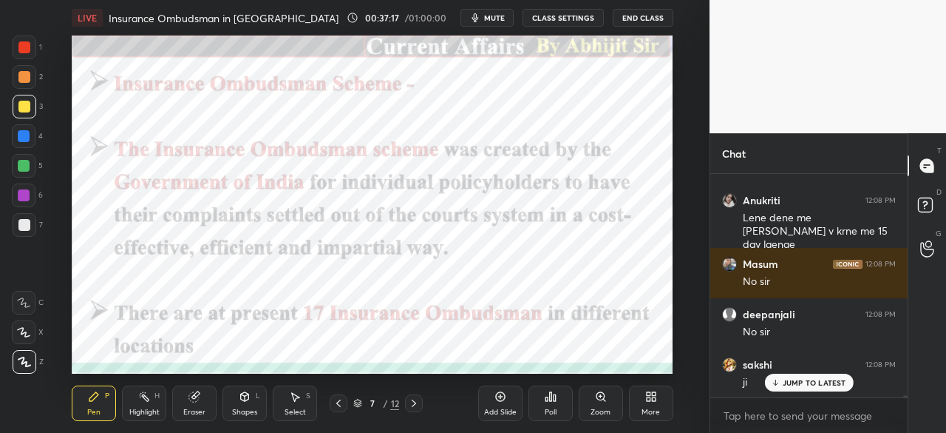
click at [29, 35] on div at bounding box center [25, 47] width 24 height 24
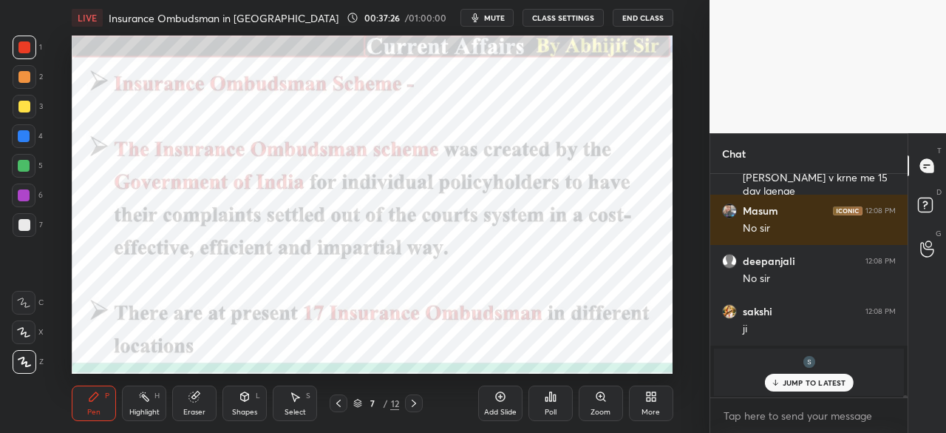
click at [416, 410] on div at bounding box center [414, 403] width 18 height 18
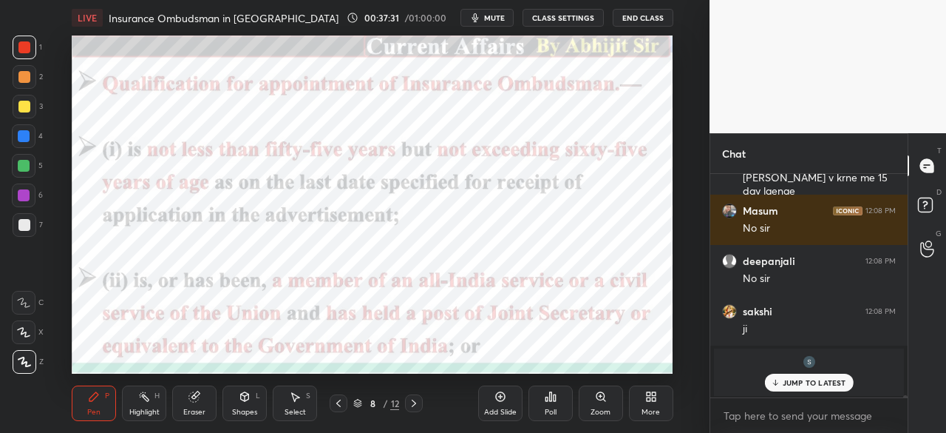
click at [22, 132] on div at bounding box center [24, 136] width 12 height 12
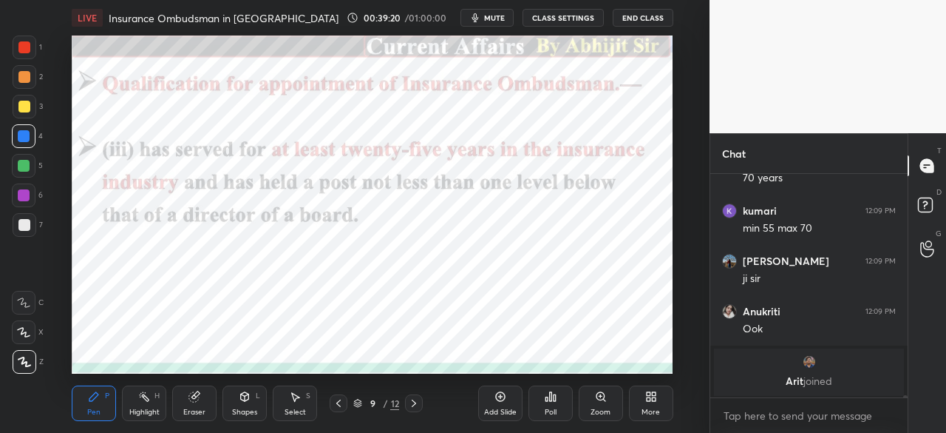
scroll to position [21804, 0]
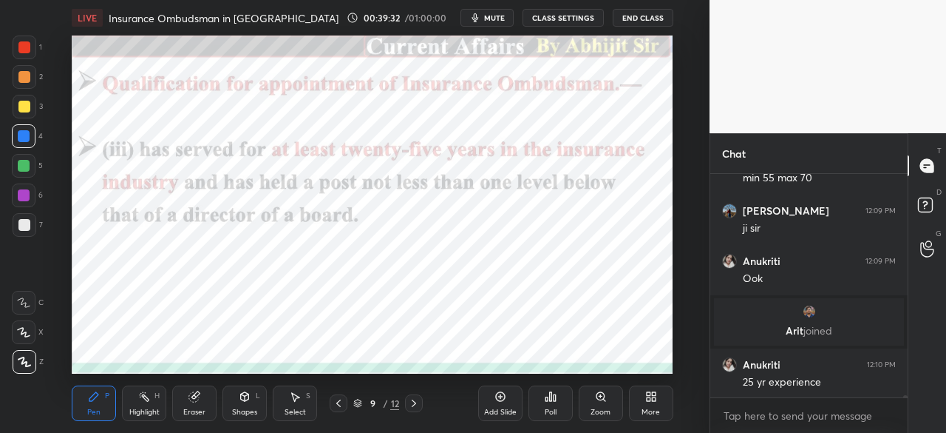
click at [495, 398] on icon at bounding box center [501, 396] width 12 height 12
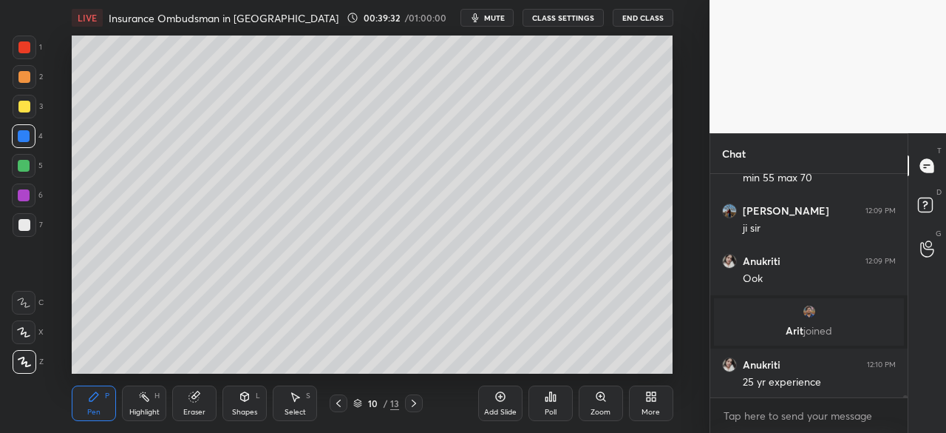
scroll to position [21854, 0]
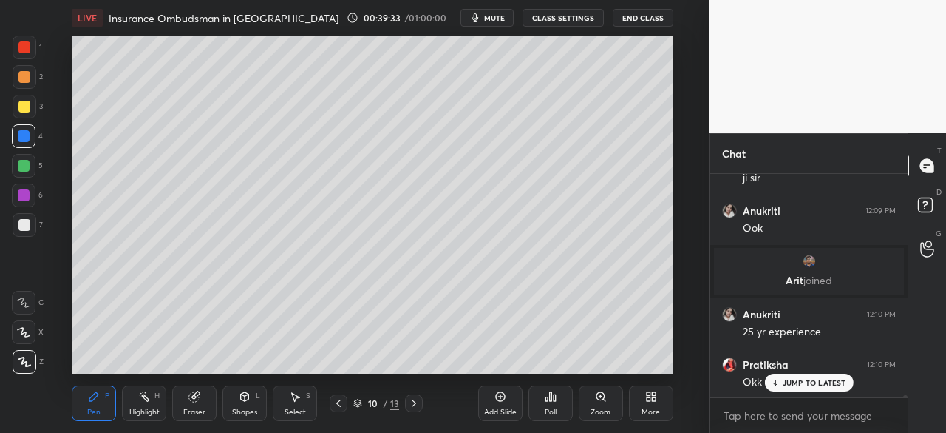
click at [19, 104] on div at bounding box center [24, 107] width 12 height 12
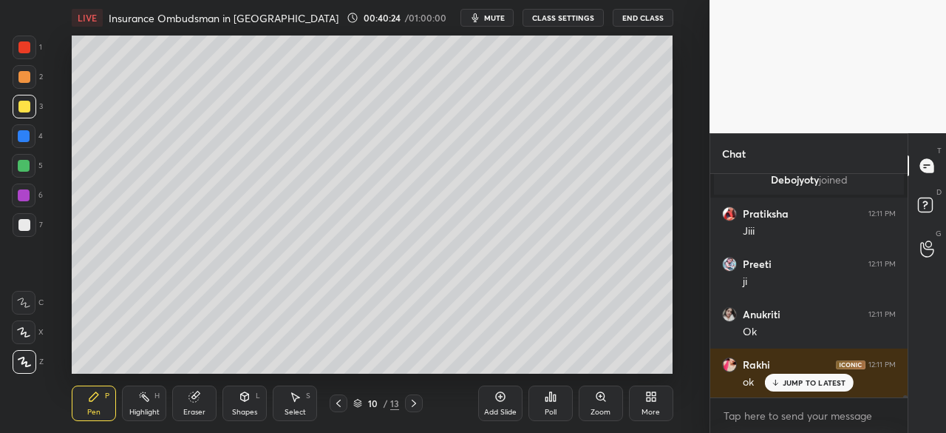
scroll to position [22324, 0]
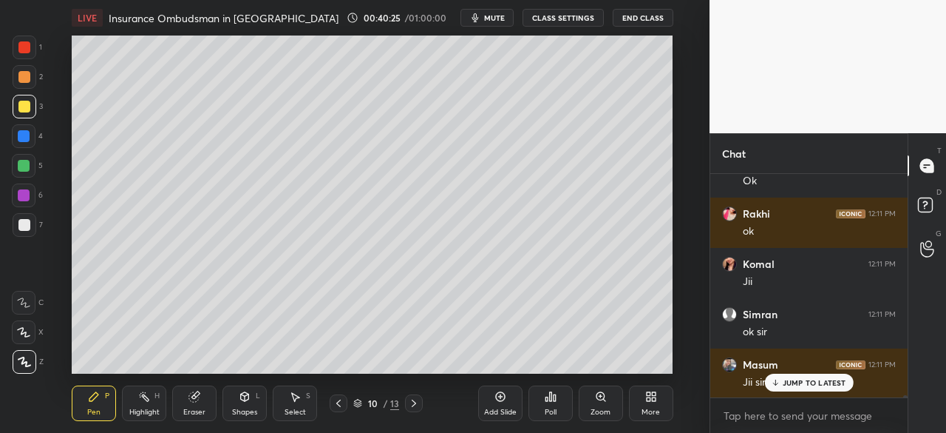
click at [337, 403] on icon at bounding box center [338, 402] width 4 height 7
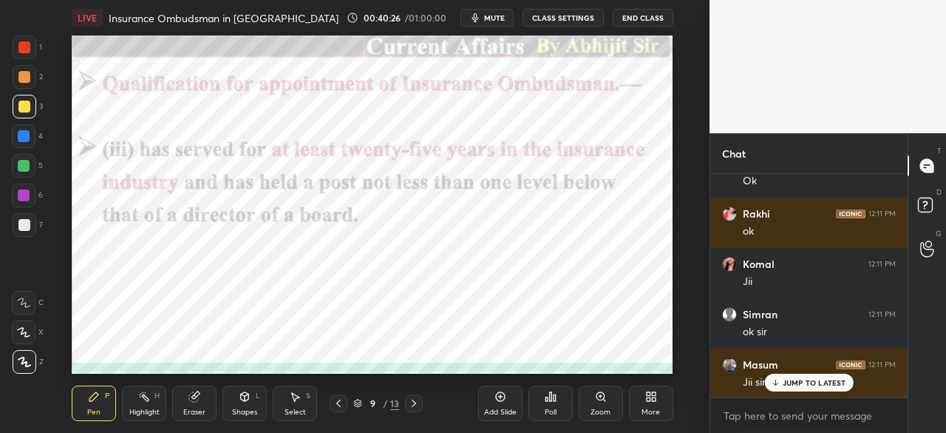
click at [416, 407] on icon at bounding box center [414, 403] width 12 height 12
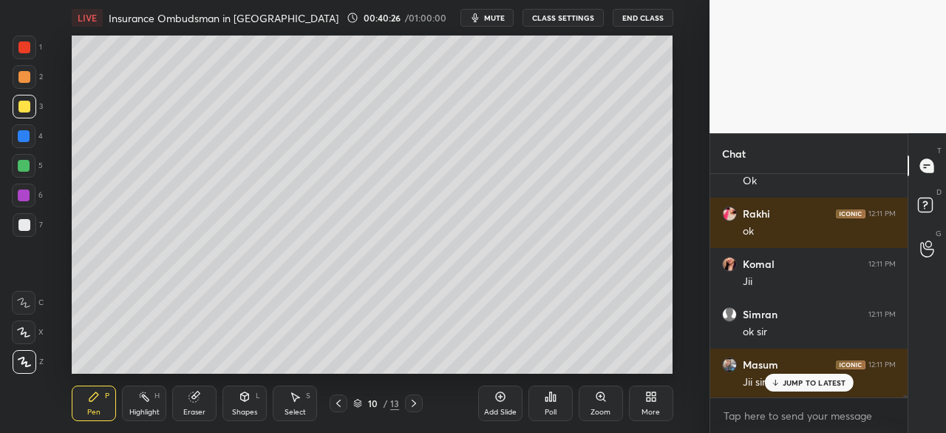
click at [413, 404] on icon at bounding box center [414, 403] width 12 height 12
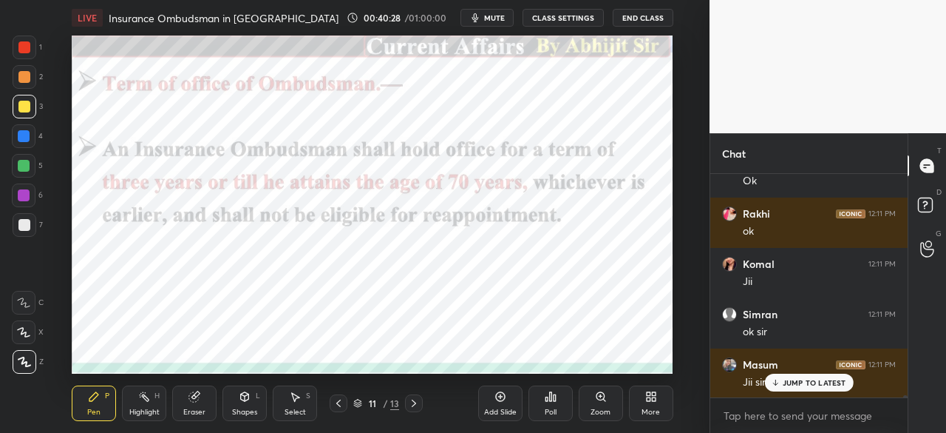
drag, startPoint x: 22, startPoint y: 48, endPoint x: 31, endPoint y: 52, distance: 9.6
click at [24, 48] on div at bounding box center [24, 47] width 12 height 12
click at [413, 406] on icon at bounding box center [414, 403] width 12 height 12
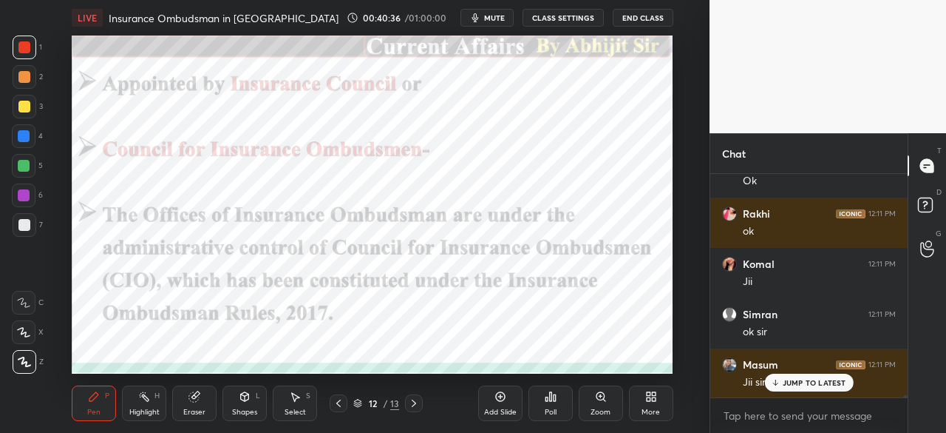
click at [338, 404] on icon at bounding box center [339, 403] width 12 height 12
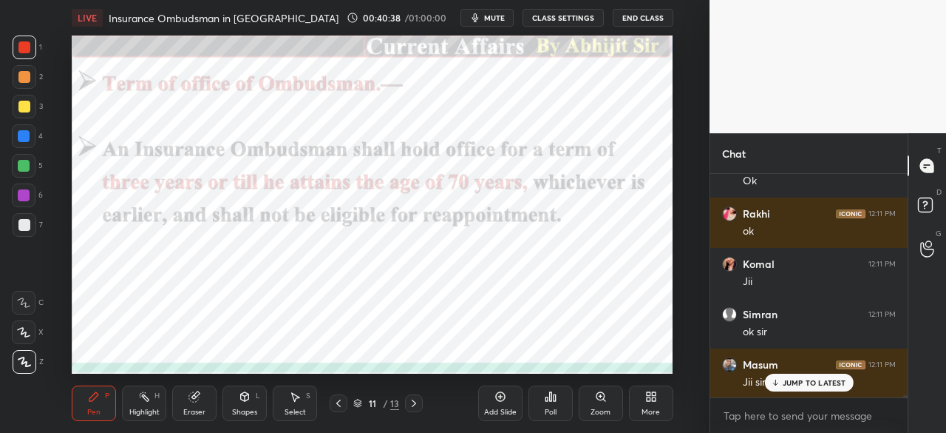
click at [418, 406] on icon at bounding box center [414, 403] width 12 height 12
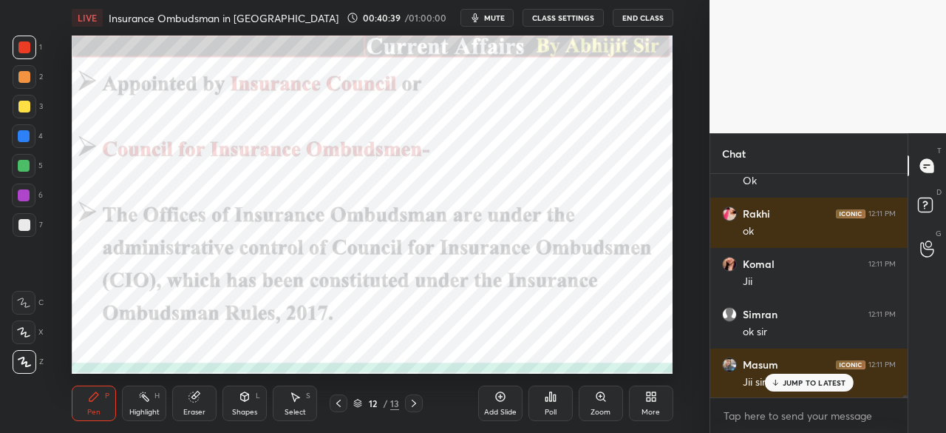
click at [28, 47] on div at bounding box center [24, 47] width 12 height 12
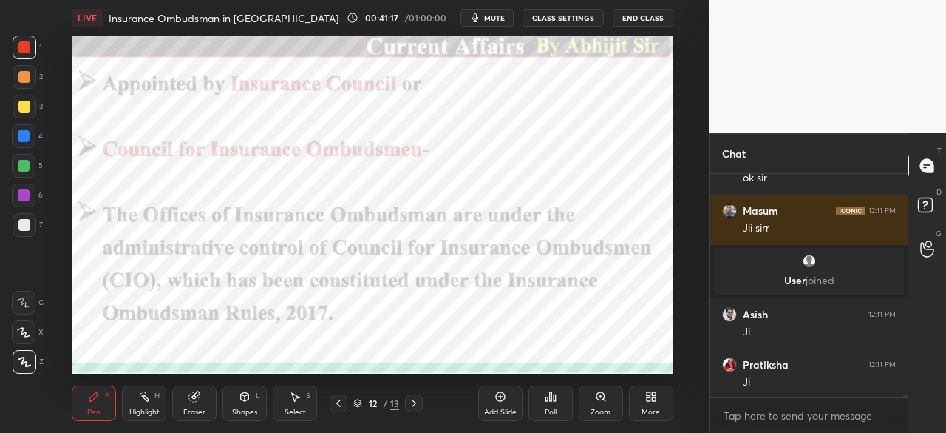
scroll to position [22528, 0]
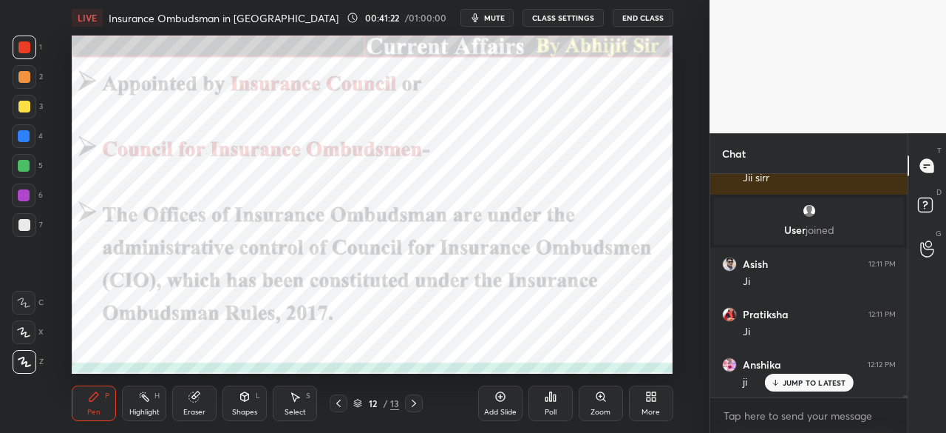
drag, startPoint x: 420, startPoint y: 404, endPoint x: 408, endPoint y: 409, distance: 12.9
click at [420, 404] on icon at bounding box center [414, 403] width 12 height 12
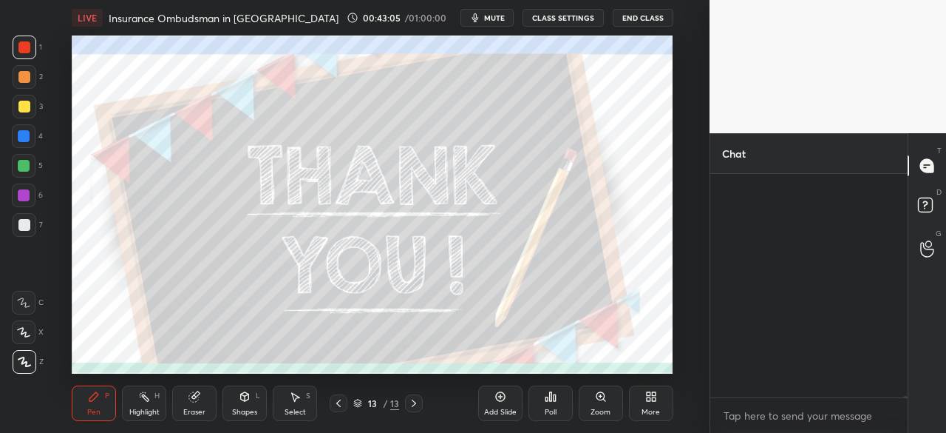
scroll to position [219, 193]
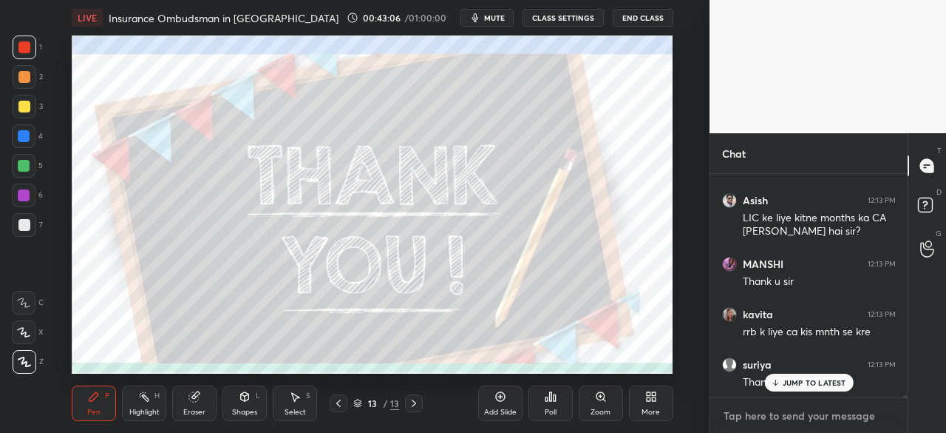
type textarea "x"
click at [754, 419] on textarea at bounding box center [809, 416] width 174 height 24
paste textarea "[URL][DOMAIN_NAME]"
type textarea "[URL][DOMAIN_NAME]"
type textarea "x"
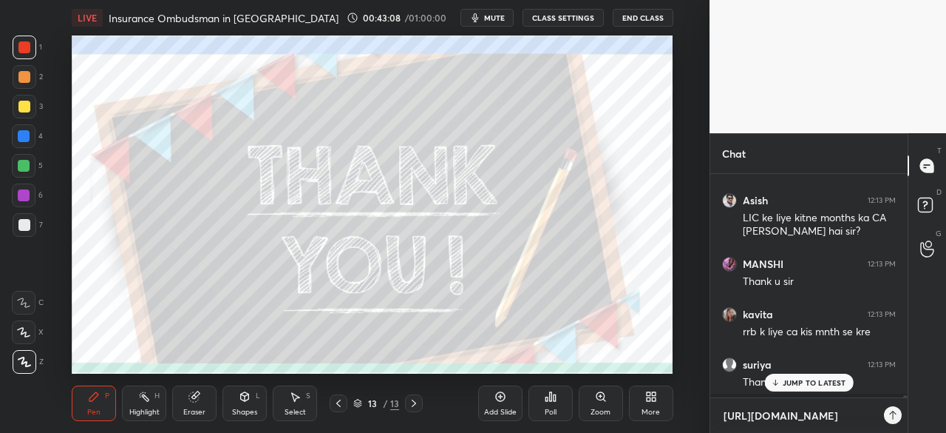
scroll to position [96, 193]
type textarea "[URL][DOMAIN_NAME]"
type textarea "x"
click at [792, 384] on p "JUMP TO LATEST" at bounding box center [815, 382] width 64 height 9
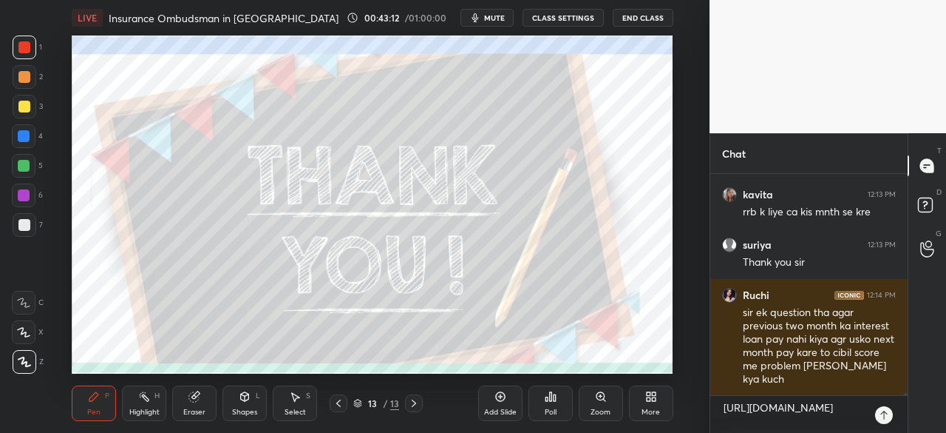
scroll to position [25571, 0]
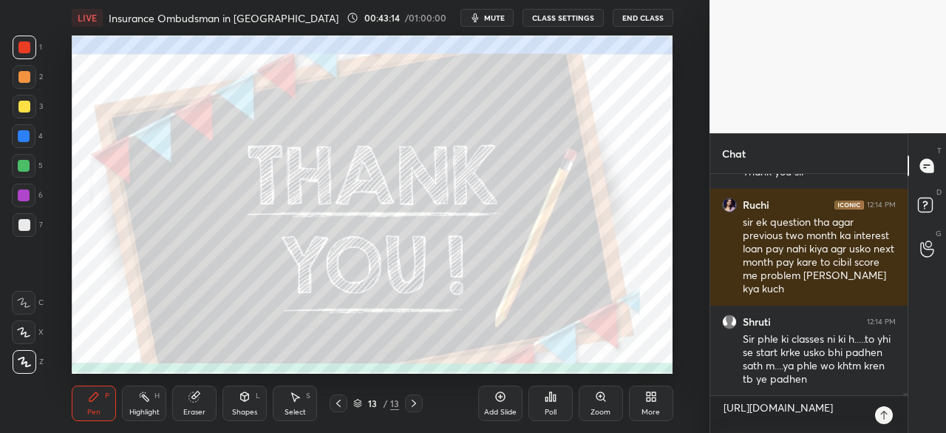
click at [884, 412] on icon at bounding box center [884, 415] width 12 height 12
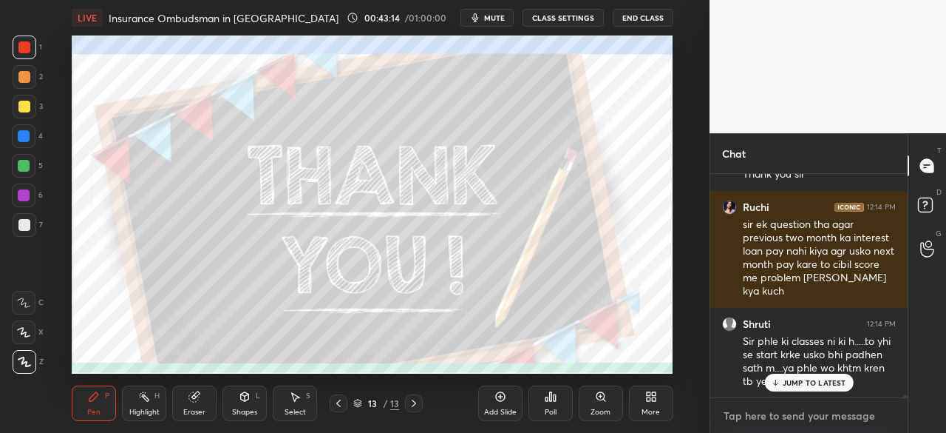
scroll to position [25665, 0]
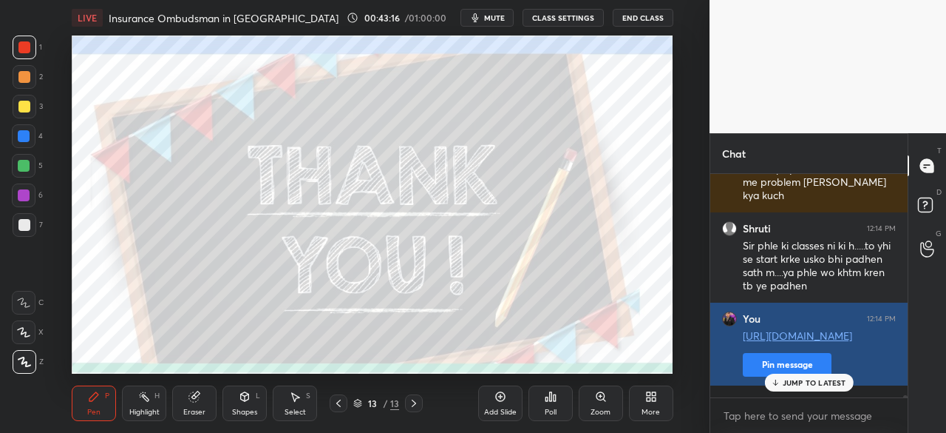
click at [763, 370] on button "Pin message" at bounding box center [787, 365] width 89 height 24
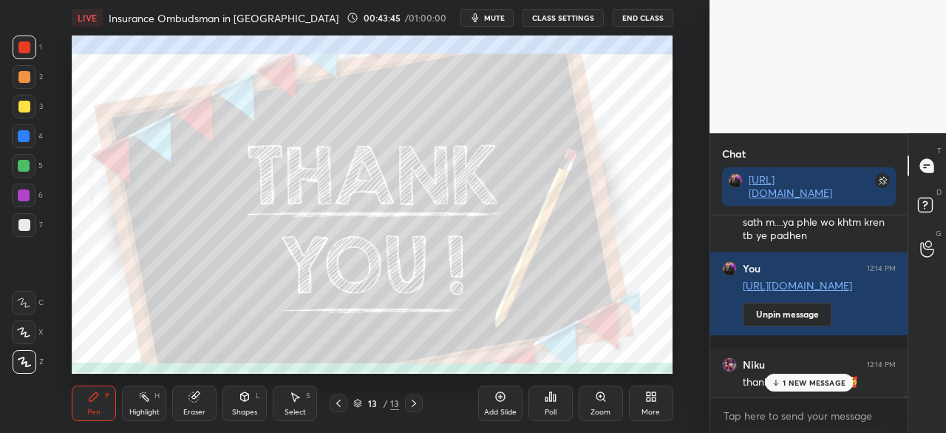
scroll to position [25807, 0]
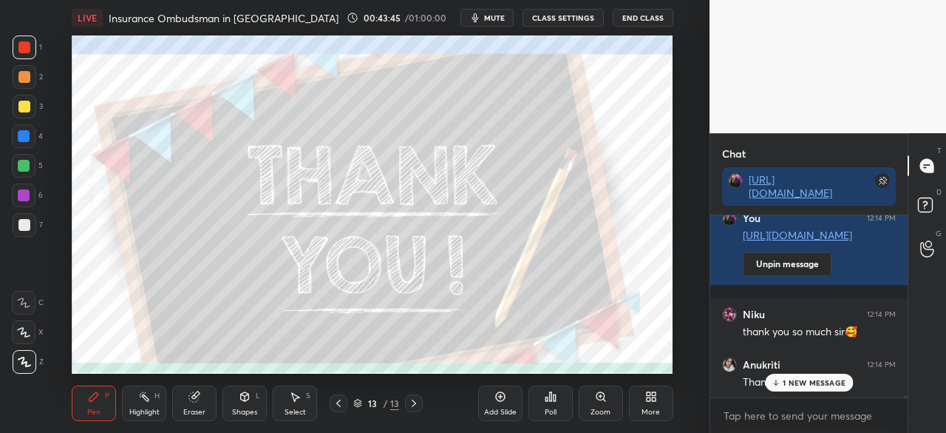
drag, startPoint x: 904, startPoint y: 396, endPoint x: 903, endPoint y: 425, distance: 29.6
click at [903, 425] on div "Shruti 12:14 PM Sir phle ki classes ni ki h.....to yhi se start krke usko bhi p…" at bounding box center [809, 323] width 197 height 217
click at [813, 382] on p "1 NEW MESSAGE" at bounding box center [814, 382] width 63 height 9
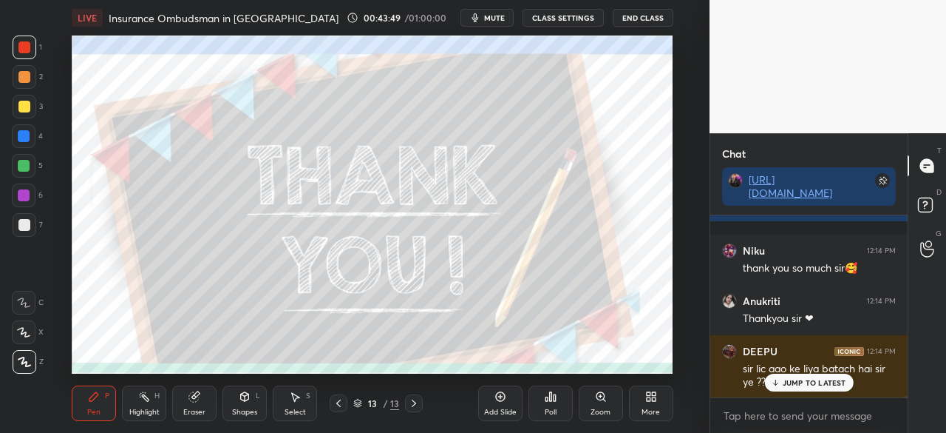
click at [823, 378] on p "JUMP TO LATEST" at bounding box center [815, 382] width 64 height 9
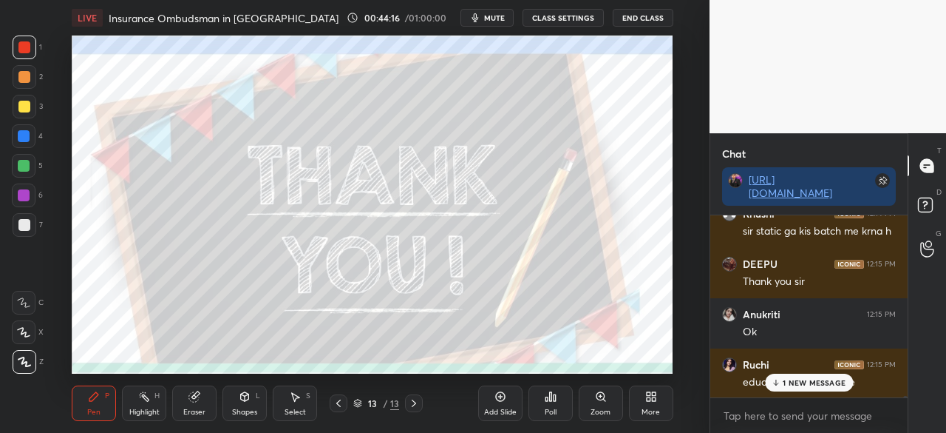
scroll to position [26222, 0]
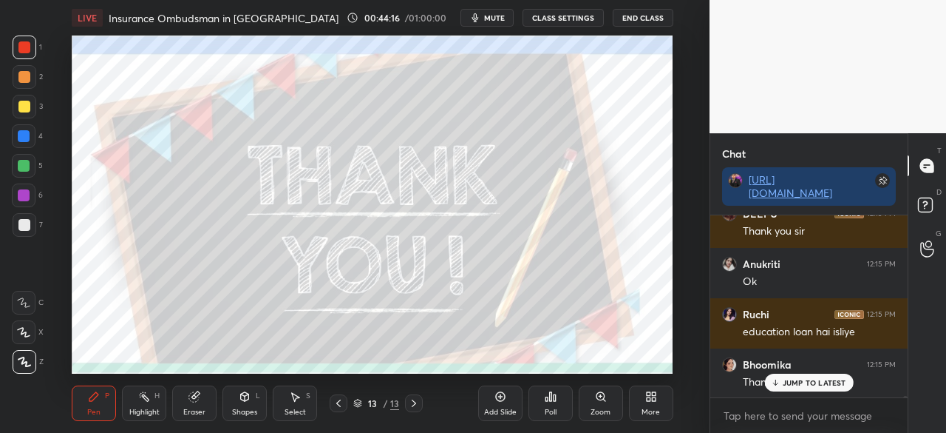
click at [790, 376] on div "JUMP TO LATEST" at bounding box center [808, 382] width 89 height 18
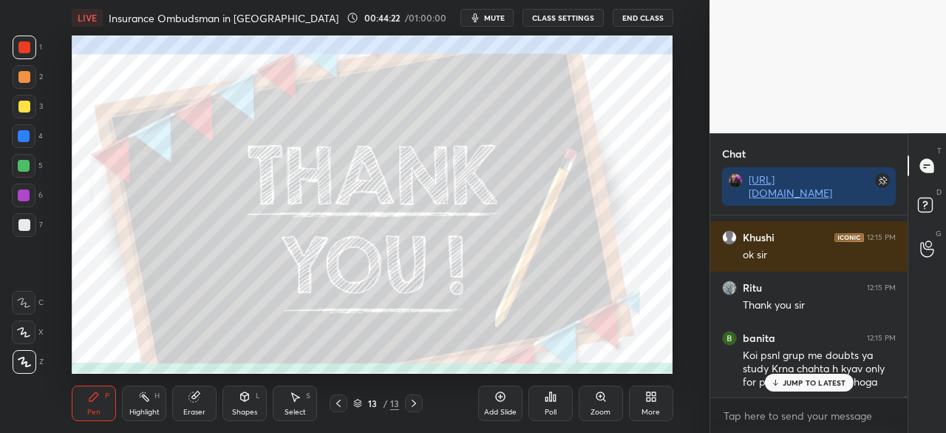
click at [640, 15] on button "End Class" at bounding box center [643, 18] width 61 height 18
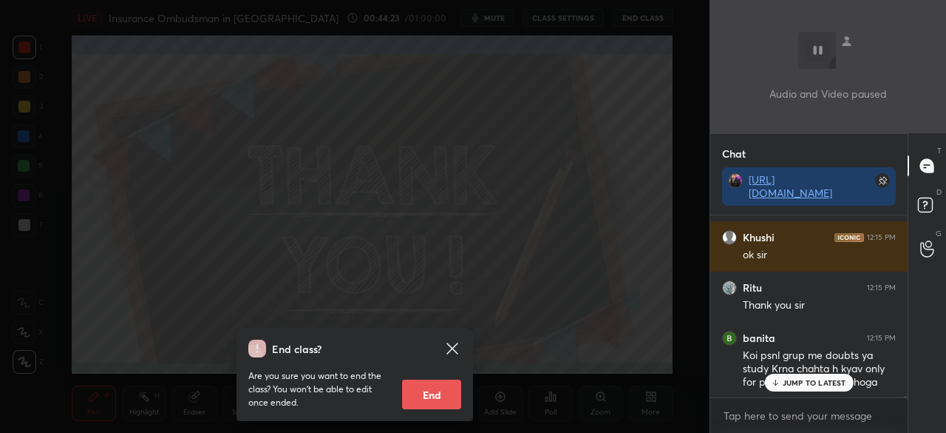
scroll to position [26450, 0]
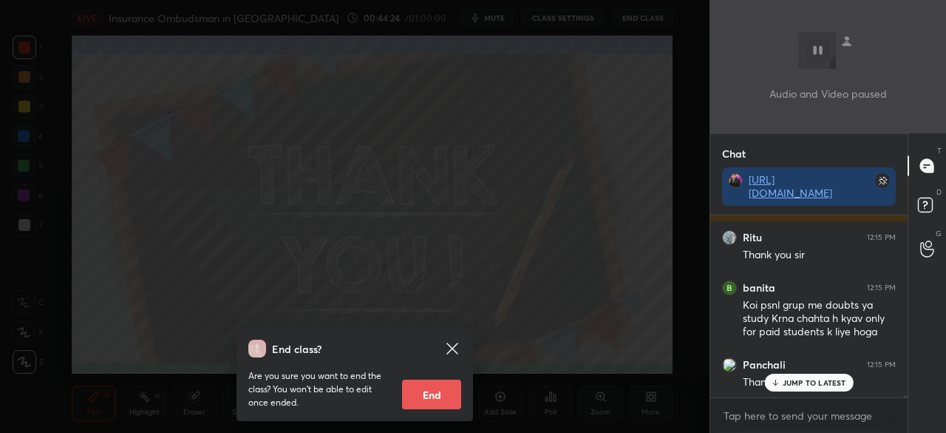
click at [455, 384] on button "End" at bounding box center [431, 394] width 59 height 30
type textarea "x"
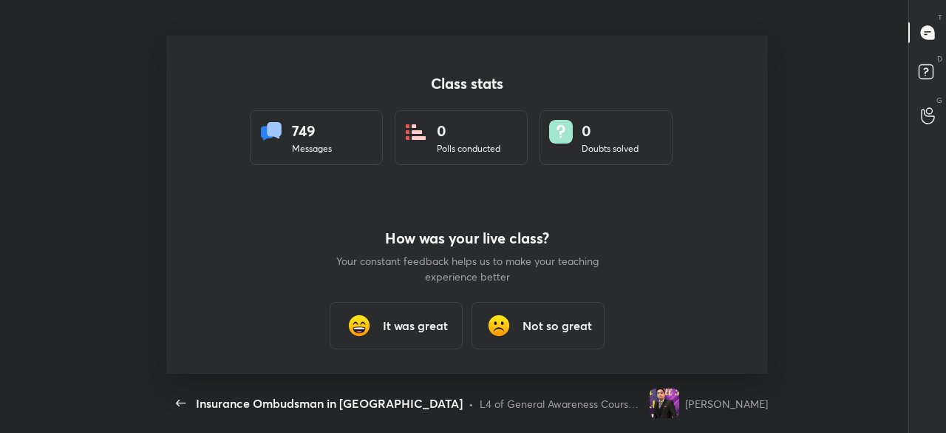
scroll to position [0, 0]
